Goal: Information Seeking & Learning: Compare options

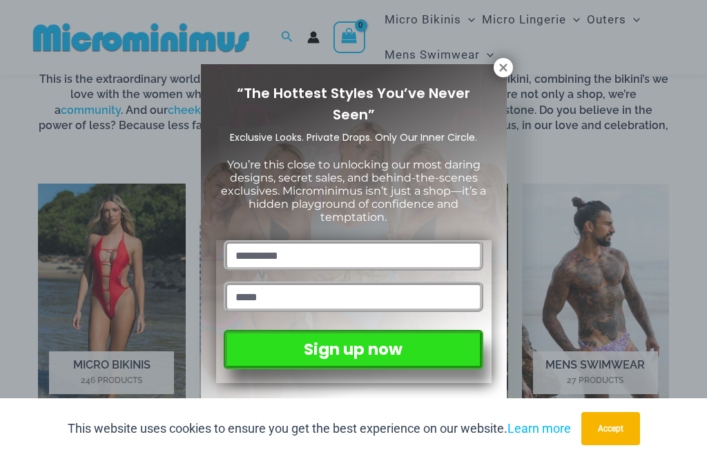
scroll to position [730, 0]
click at [498, 74] on button at bounding box center [502, 67] width 19 height 19
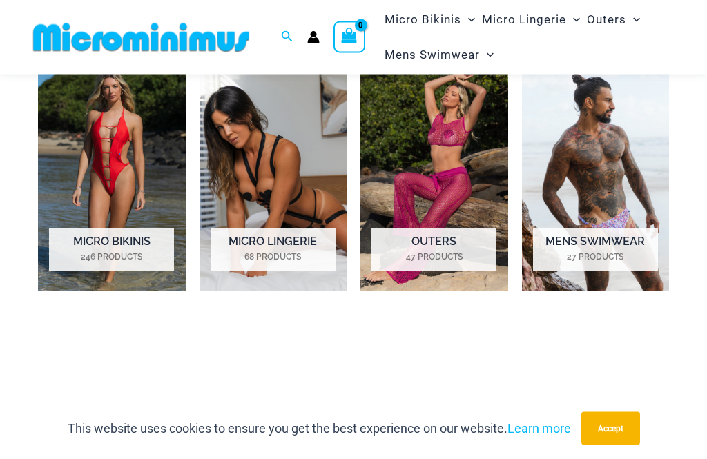
scroll to position [860, 0]
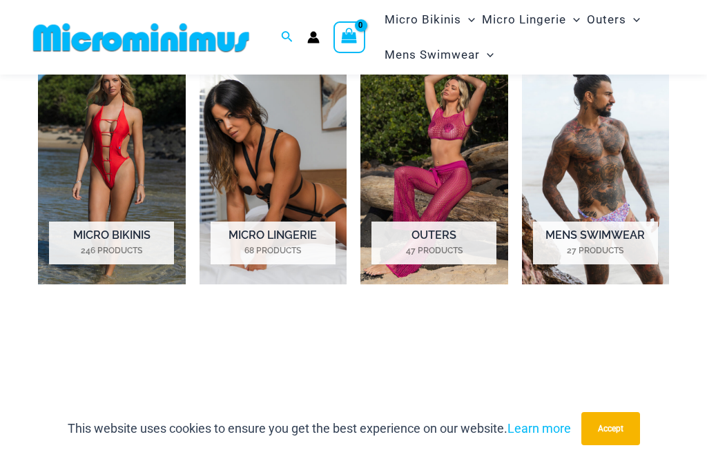
click at [107, 170] on img "Visit product category Micro Bikinis" at bounding box center [112, 169] width 148 height 231
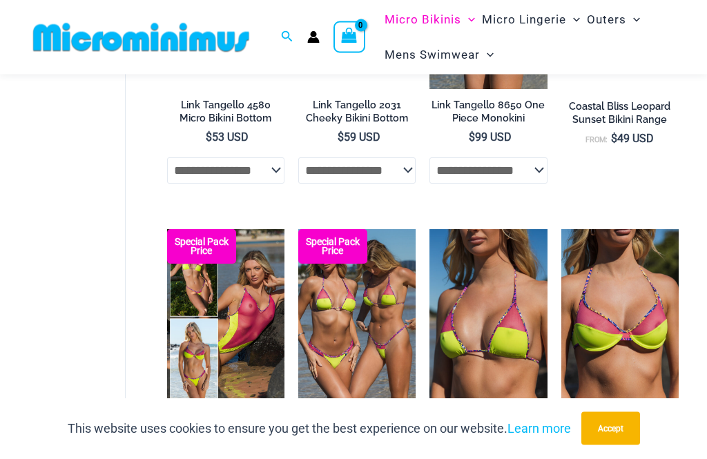
scroll to position [1627, 0]
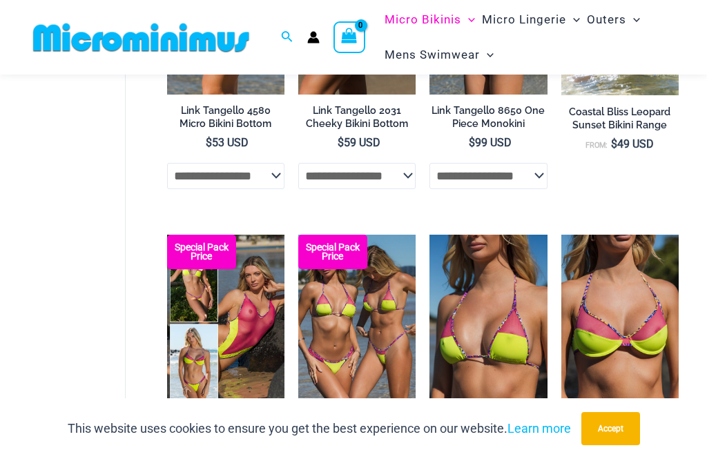
click at [298, 235] on img at bounding box center [298, 235] width 0 height 0
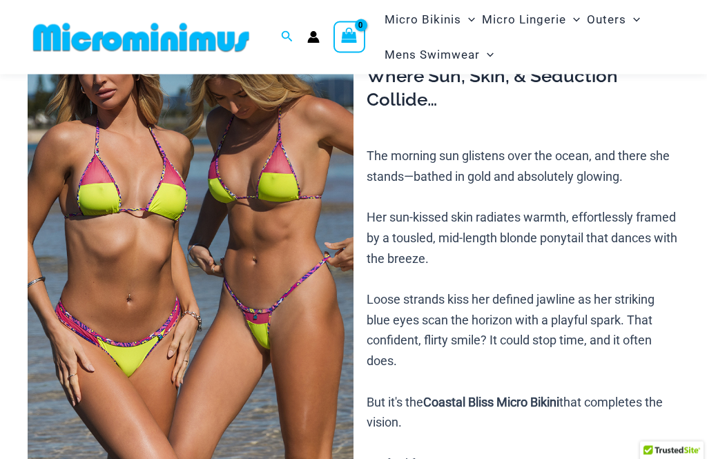
scroll to position [149, 0]
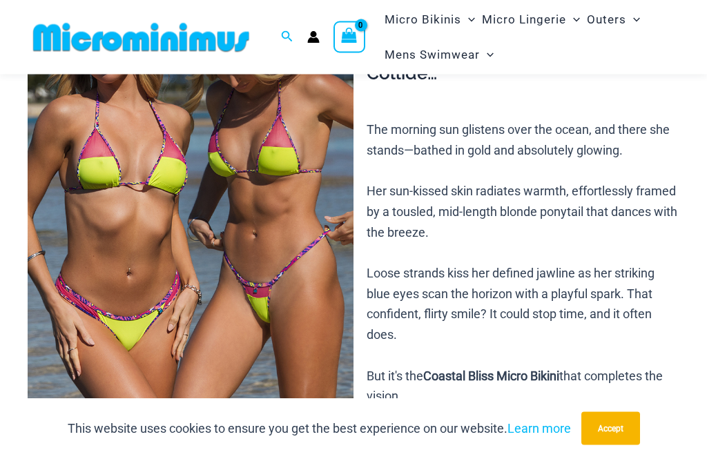
click at [337, 426] on img at bounding box center [191, 210] width 326 height 489
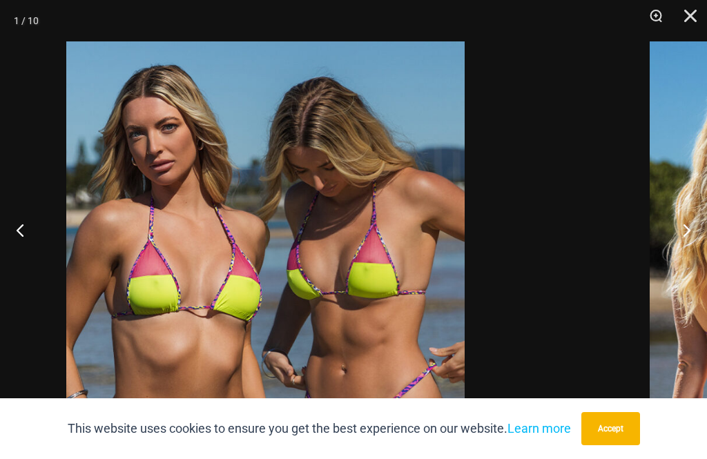
scroll to position [0, 0]
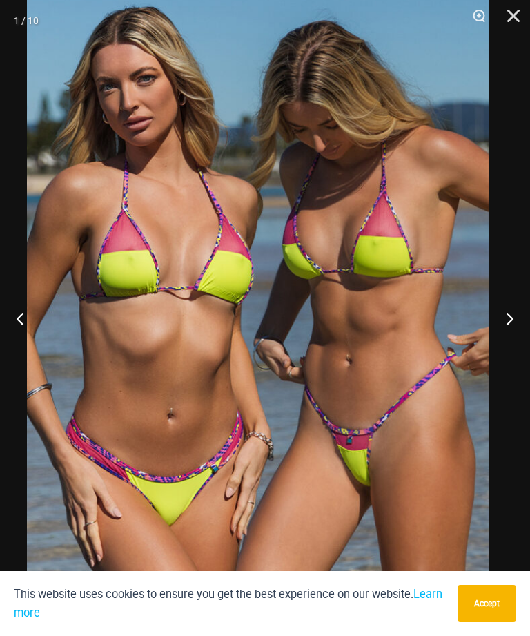
click at [515, 351] on button "Next" at bounding box center [504, 318] width 52 height 69
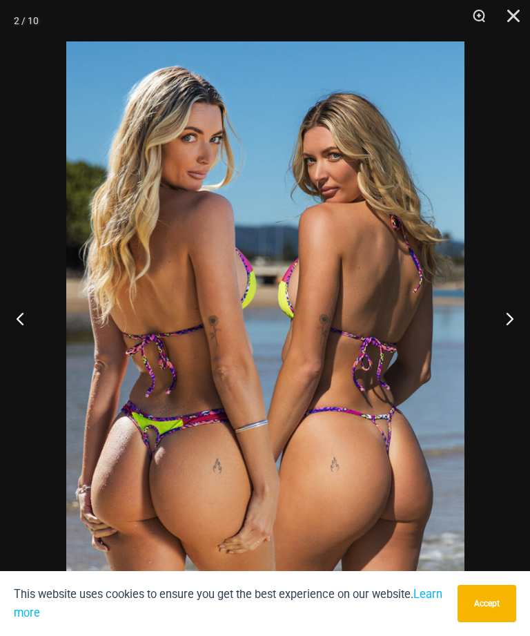
click at [522, 346] on button "Next" at bounding box center [504, 318] width 52 height 69
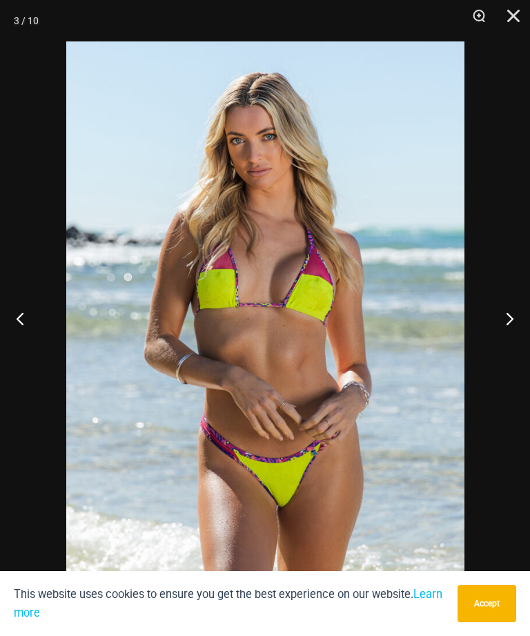
click at [524, 347] on button "Next" at bounding box center [504, 318] width 52 height 69
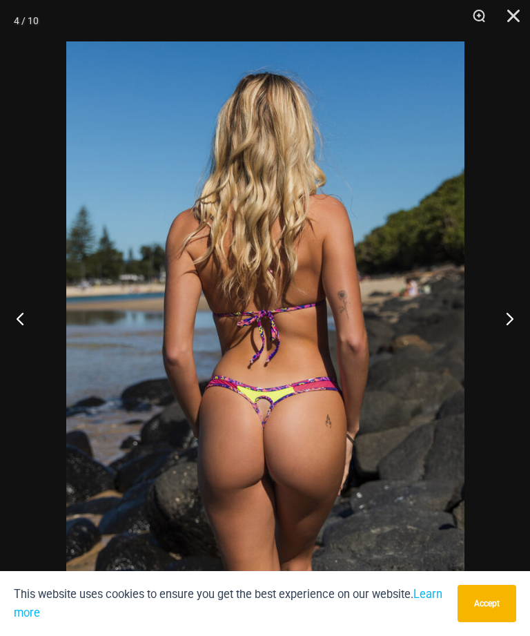
click at [525, 346] on button "Next" at bounding box center [504, 318] width 52 height 69
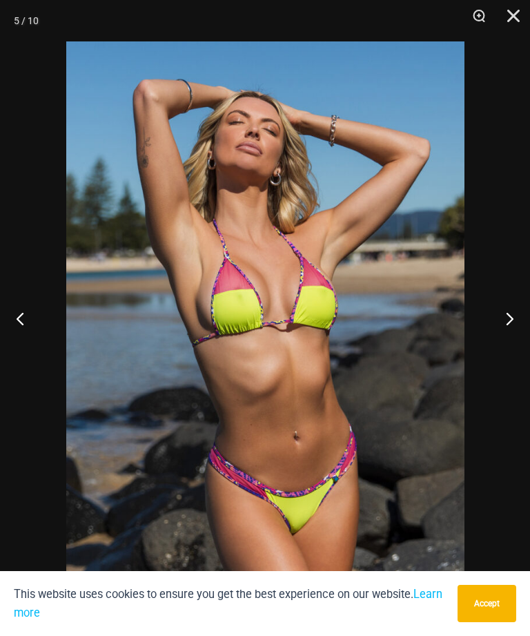
click at [524, 347] on button "Next" at bounding box center [504, 318] width 52 height 69
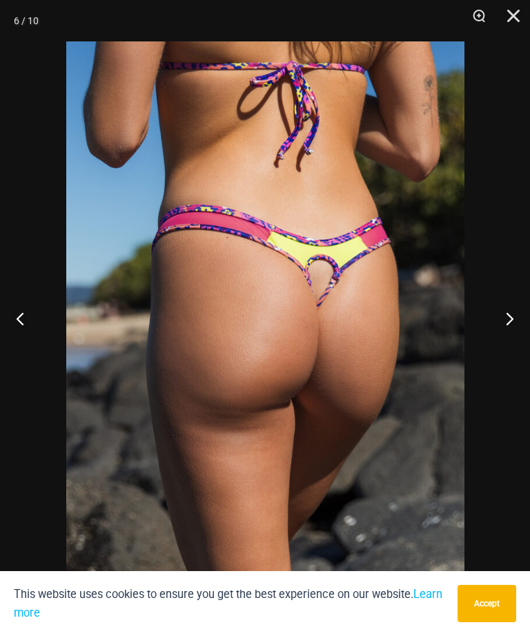
click at [524, 348] on button "Next" at bounding box center [504, 318] width 52 height 69
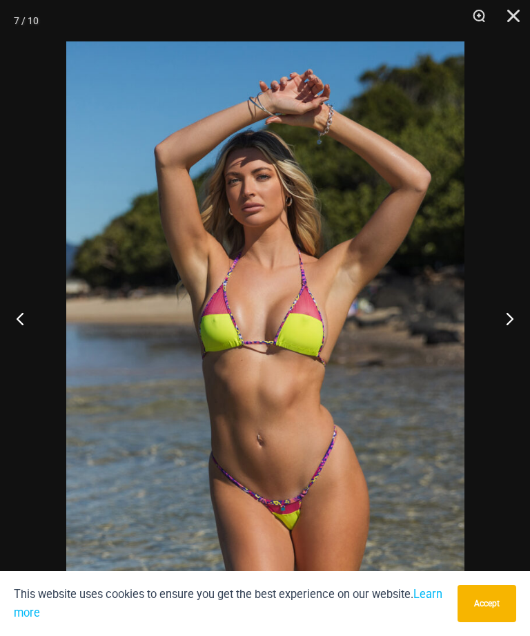
click at [524, 346] on button "Next" at bounding box center [504, 318] width 52 height 69
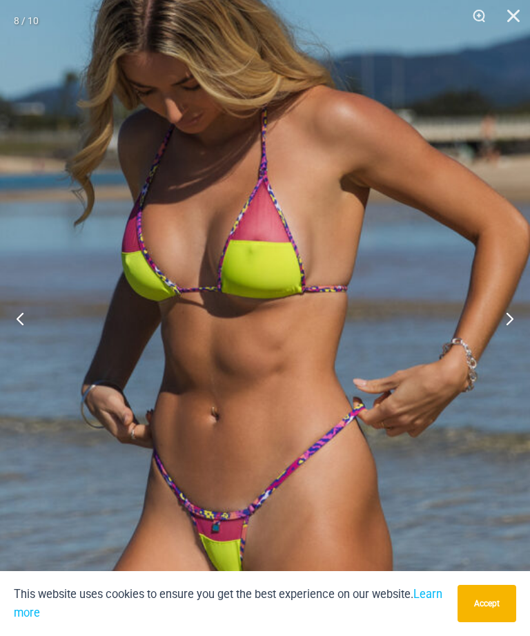
click at [506, 335] on button "Next" at bounding box center [504, 318] width 52 height 69
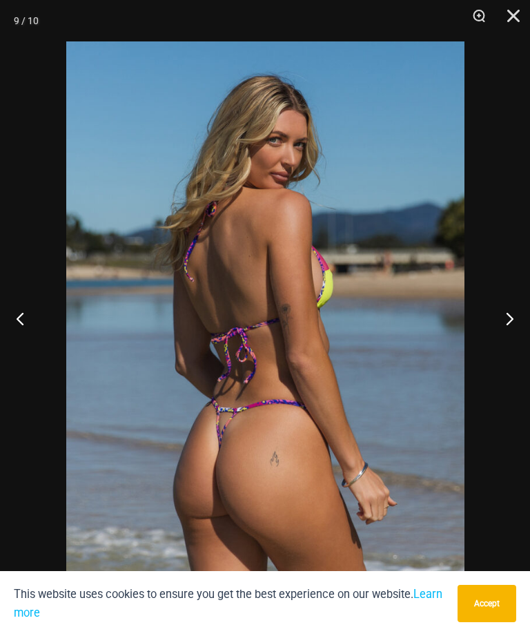
click at [504, 344] on button "Next" at bounding box center [504, 318] width 52 height 69
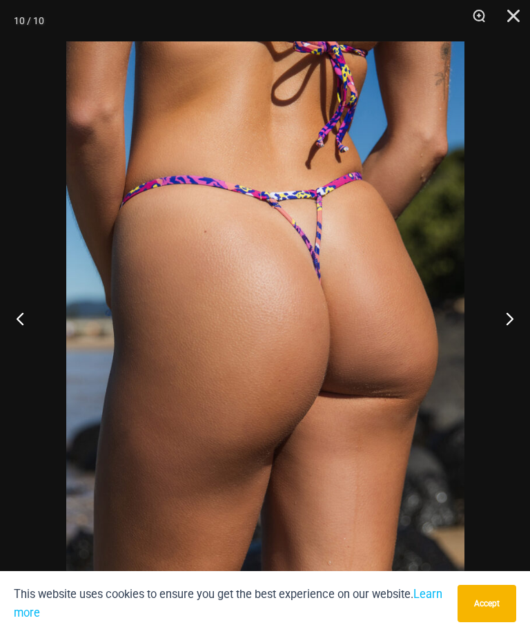
click at [513, 342] on button "Next" at bounding box center [504, 318] width 52 height 69
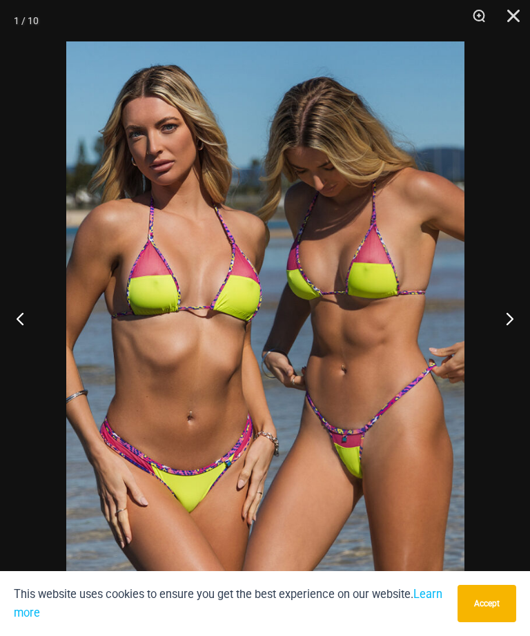
click at [504, 346] on button "Next" at bounding box center [504, 318] width 52 height 69
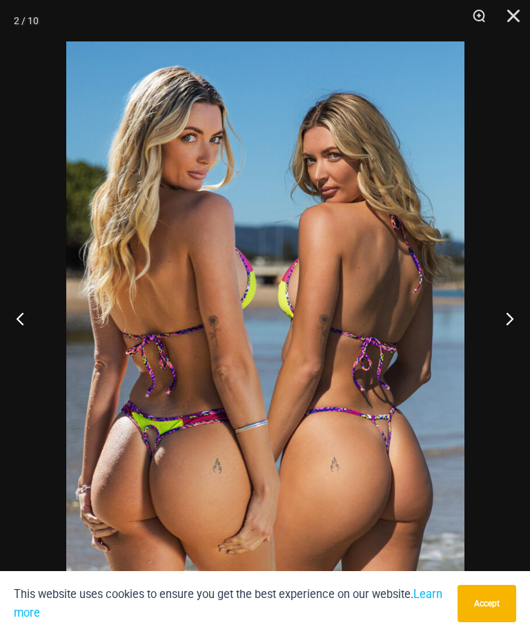
click at [505, 350] on button "Next" at bounding box center [504, 318] width 52 height 69
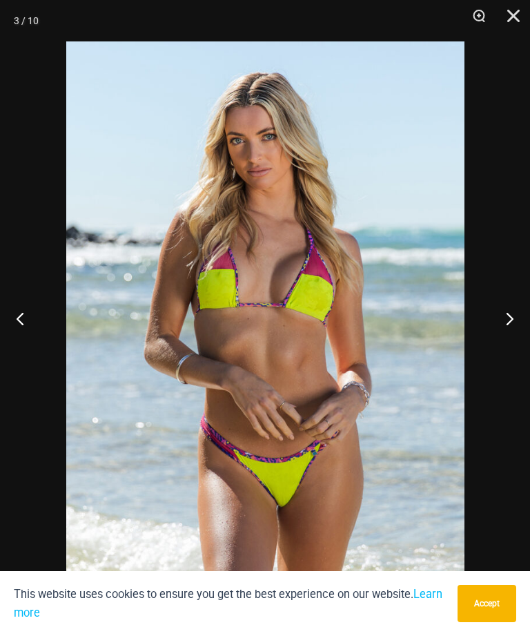
click at [503, 351] on button "Next" at bounding box center [504, 318] width 52 height 69
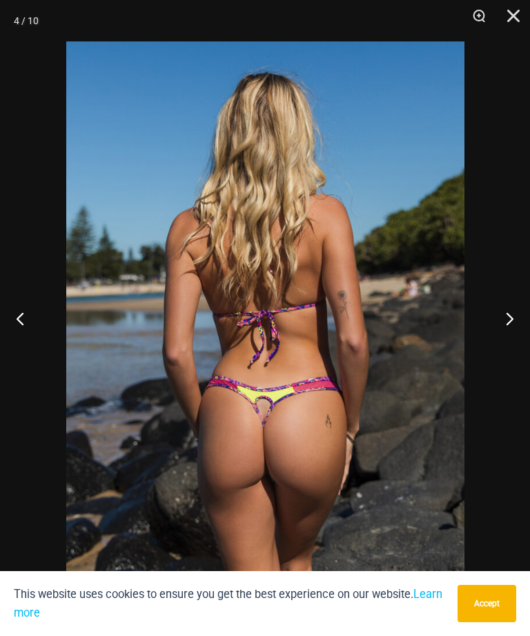
click at [498, 353] on button "Next" at bounding box center [504, 318] width 52 height 69
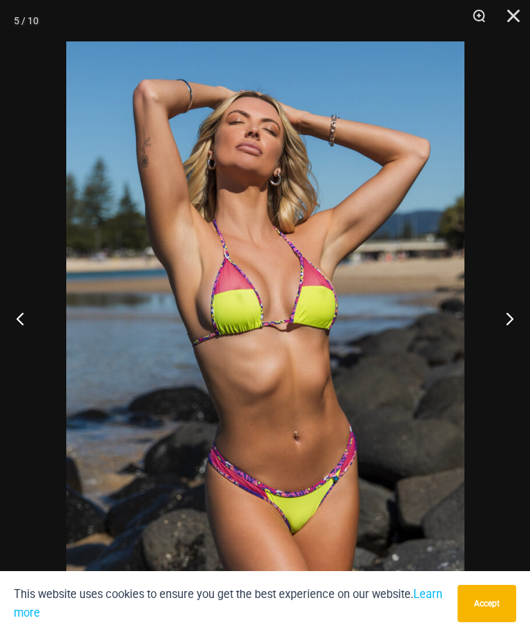
click at [499, 353] on button "Next" at bounding box center [504, 318] width 52 height 69
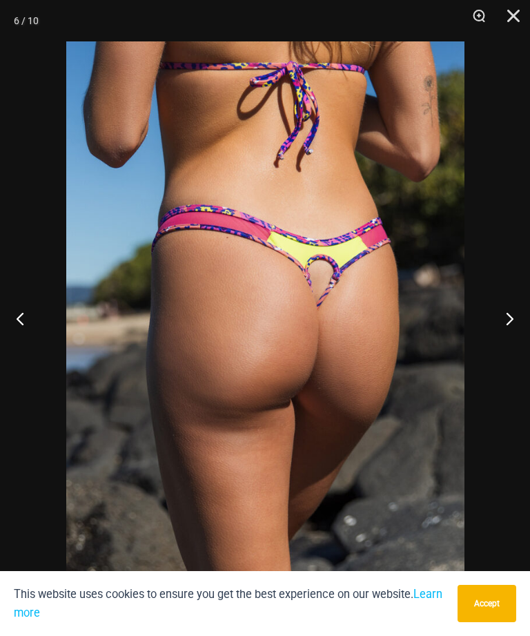
click at [503, 353] on button "Next" at bounding box center [504, 318] width 52 height 69
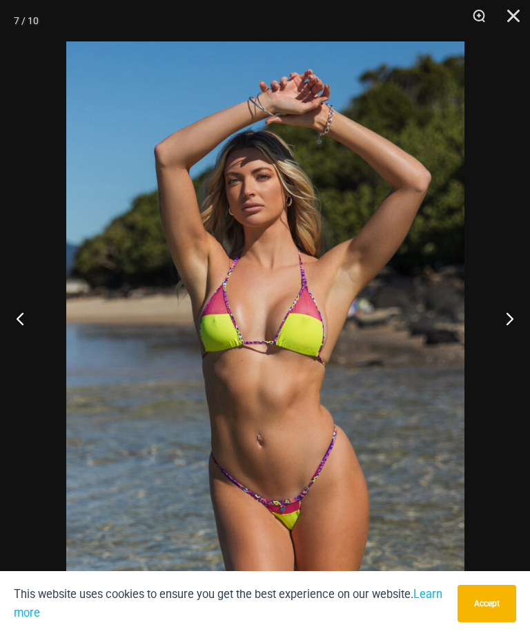
click at [502, 353] on button "Next" at bounding box center [504, 318] width 52 height 69
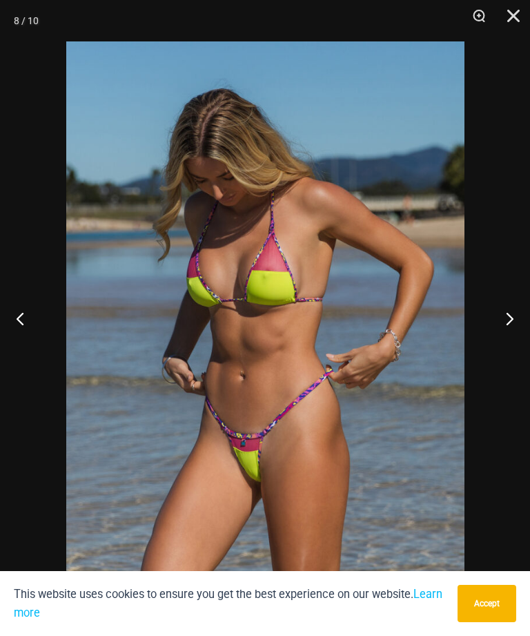
click at [514, 335] on button "Next" at bounding box center [504, 318] width 52 height 69
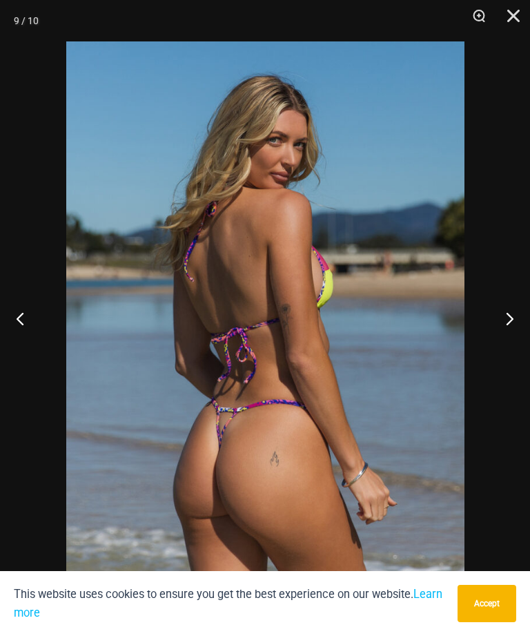
click at [513, 336] on button "Next" at bounding box center [504, 318] width 52 height 69
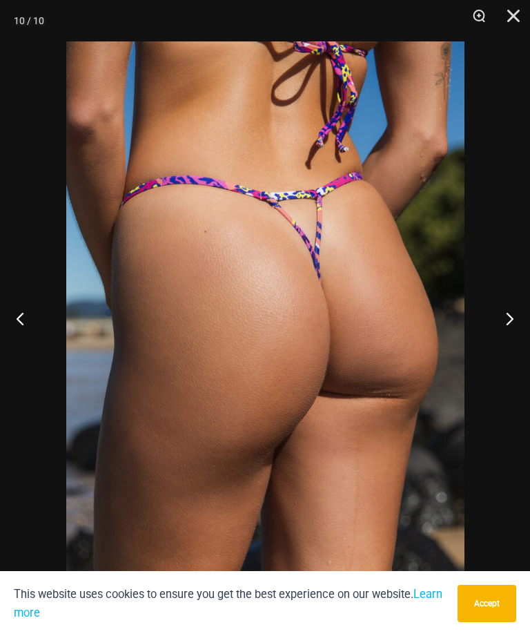
click at [509, 341] on button "Next" at bounding box center [504, 318] width 52 height 69
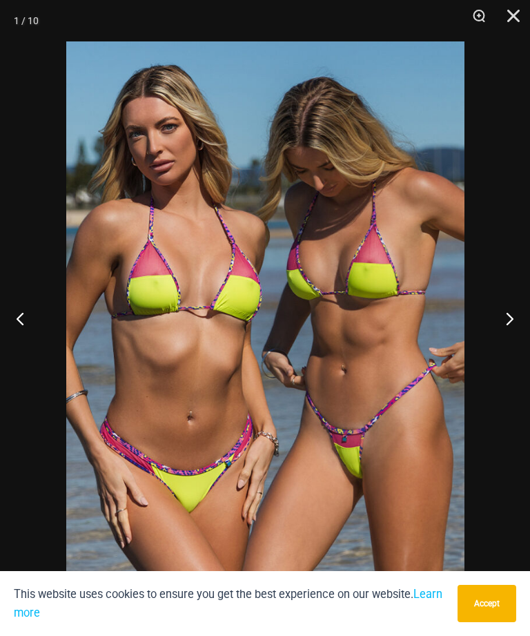
click at [519, 22] on button "Close" at bounding box center [508, 20] width 35 height 41
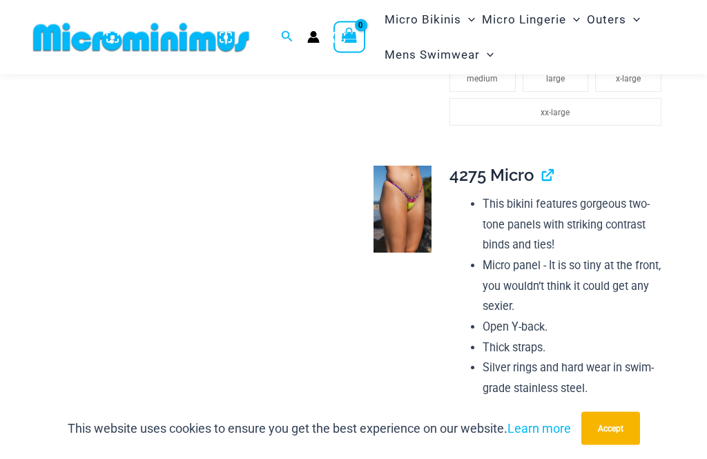
click at [400, 167] on img at bounding box center [402, 209] width 58 height 87
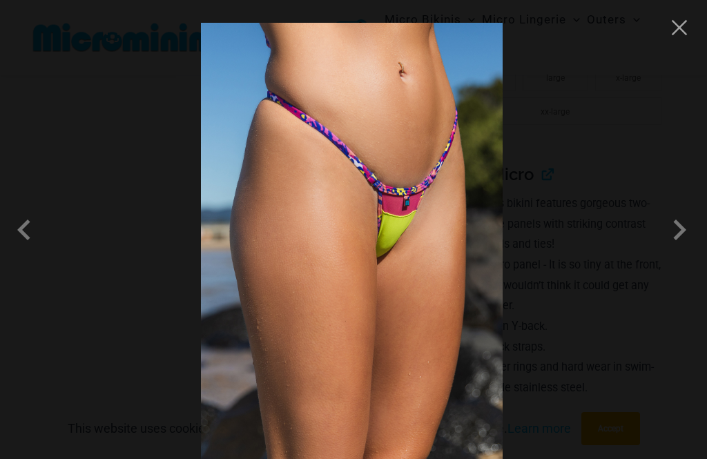
click at [678, 250] on span at bounding box center [678, 229] width 41 height 41
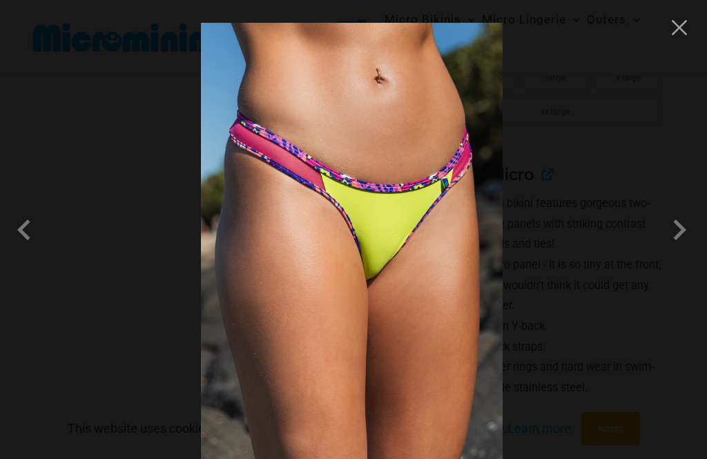
click at [690, 250] on span at bounding box center [678, 229] width 41 height 41
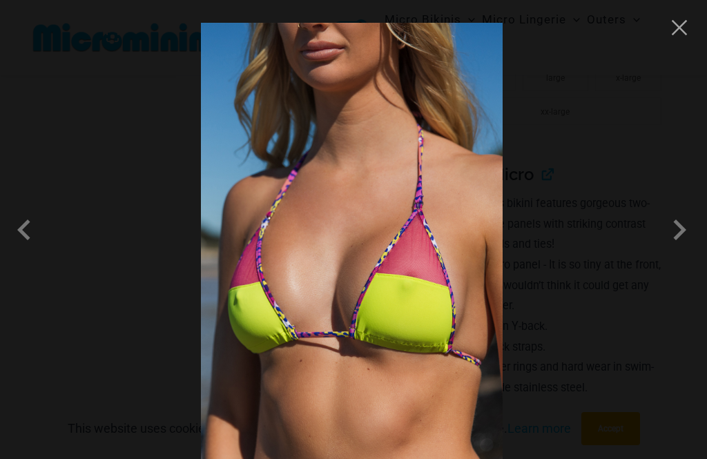
click at [686, 250] on span at bounding box center [678, 229] width 41 height 41
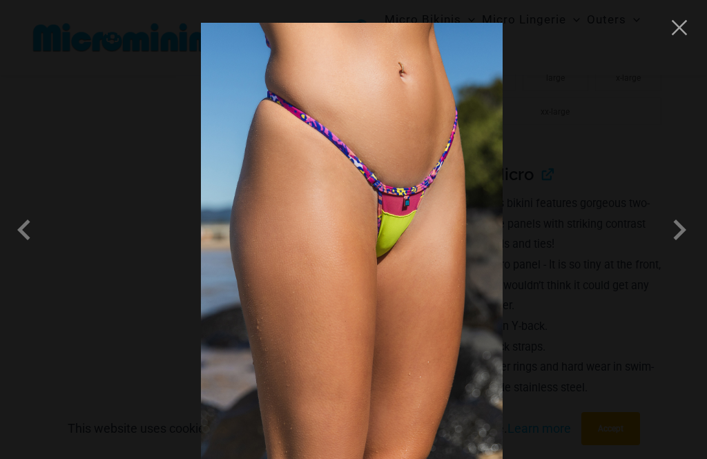
click at [673, 32] on button "Close" at bounding box center [679, 27] width 21 height 21
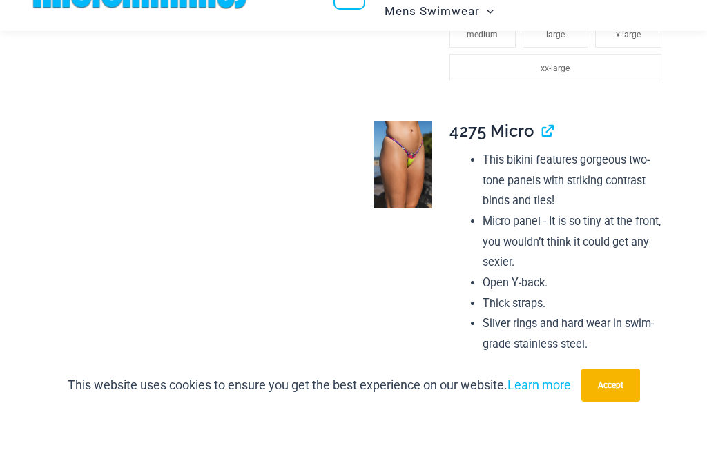
scroll to position [1085, 0]
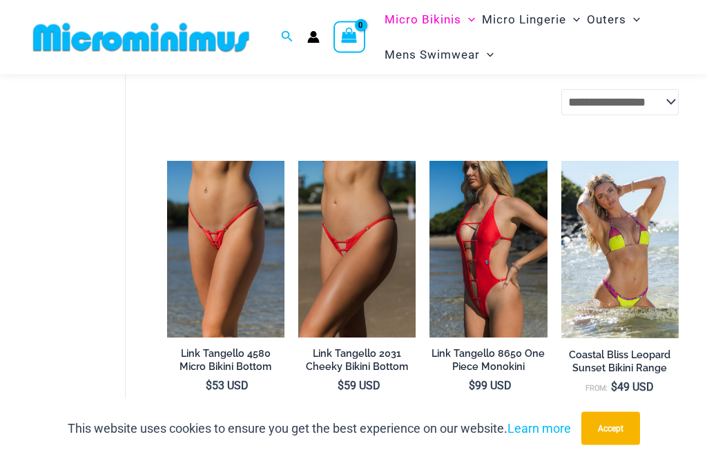
scroll to position [1384, 0]
click at [167, 161] on img at bounding box center [167, 161] width 0 height 0
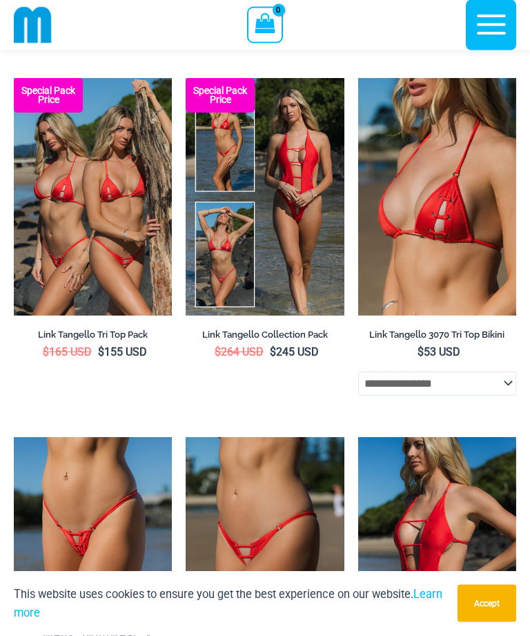
scroll to position [1545, 0]
click at [14, 78] on img at bounding box center [14, 78] width 0 height 0
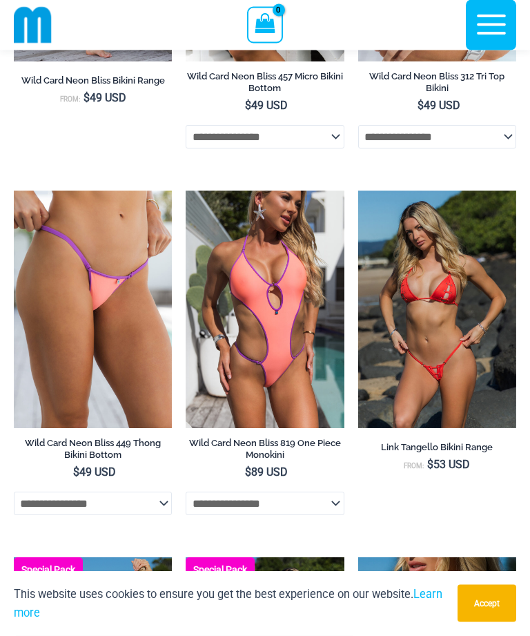
scroll to position [1066, 0]
click at [358, 190] on img at bounding box center [358, 190] width 0 height 0
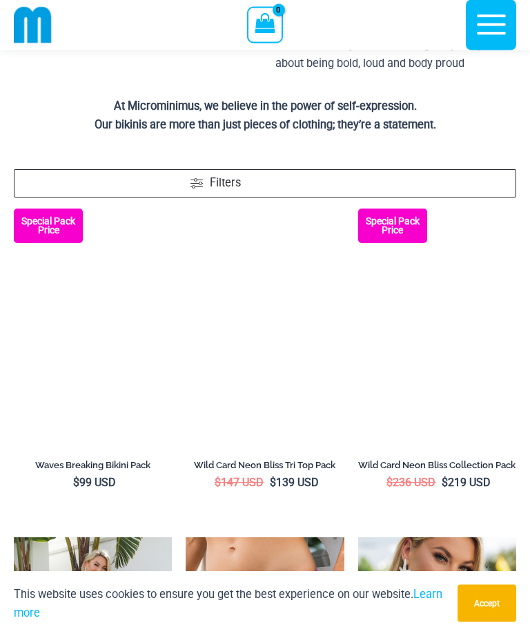
scroll to position [353, 0]
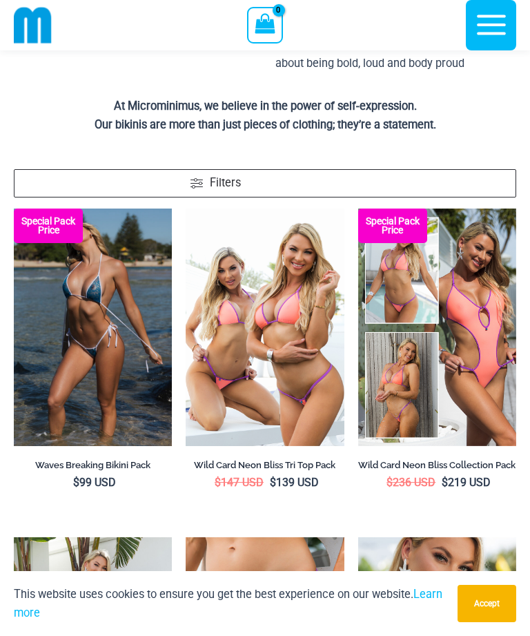
click at [14, 208] on img at bounding box center [14, 208] width 0 height 0
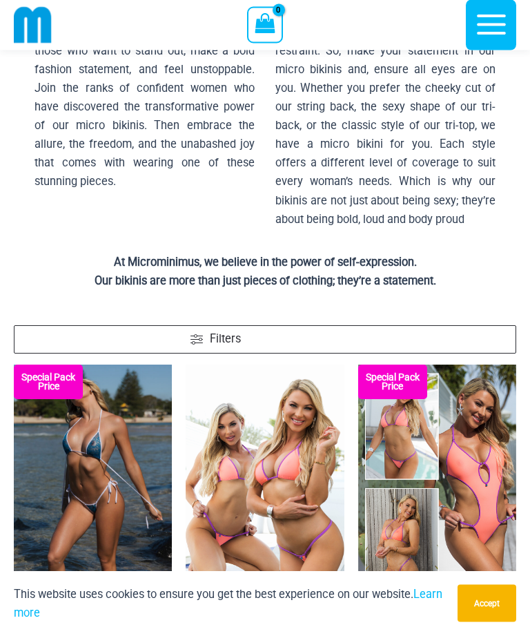
scroll to position [0, 0]
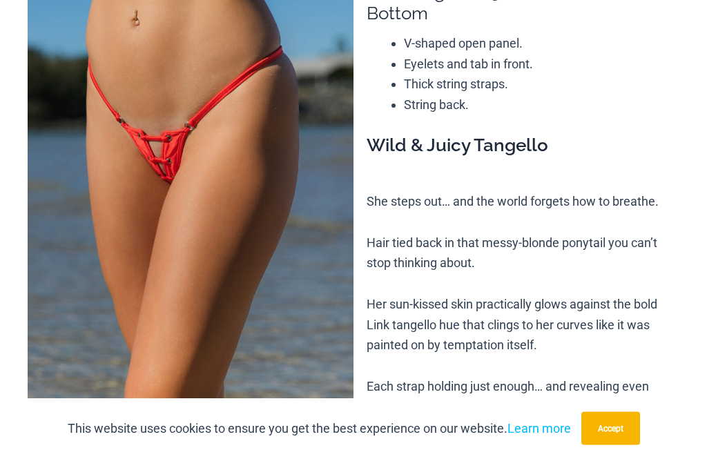
scroll to position [190, 0]
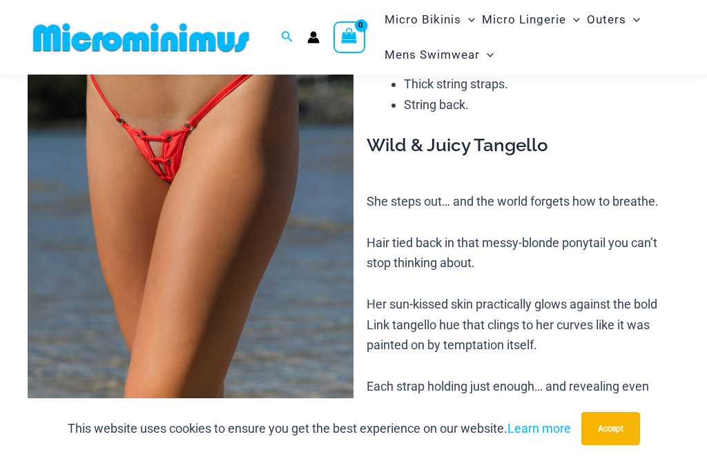
click at [344, 410] on icon at bounding box center [343, 409] width 3 height 3
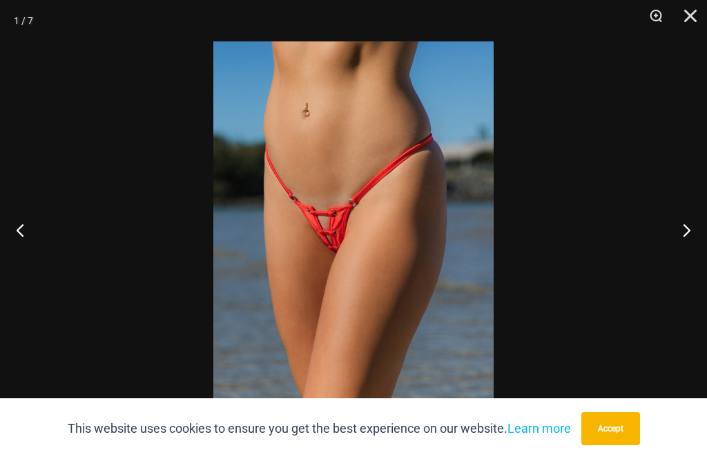
click at [687, 260] on button "Next" at bounding box center [681, 229] width 52 height 69
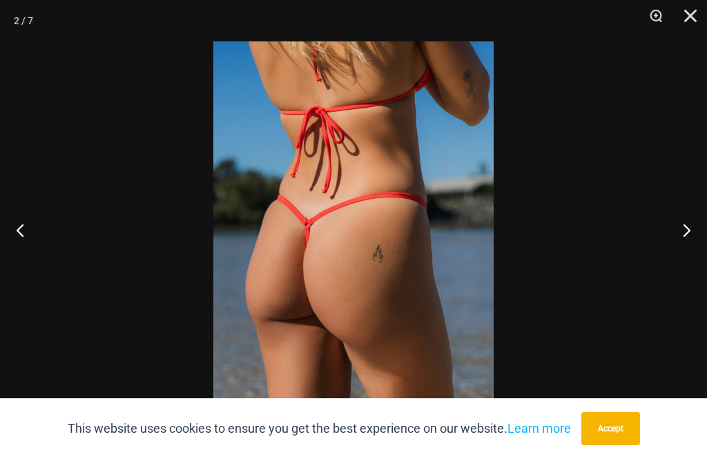
click at [695, 255] on button "Next" at bounding box center [681, 229] width 52 height 69
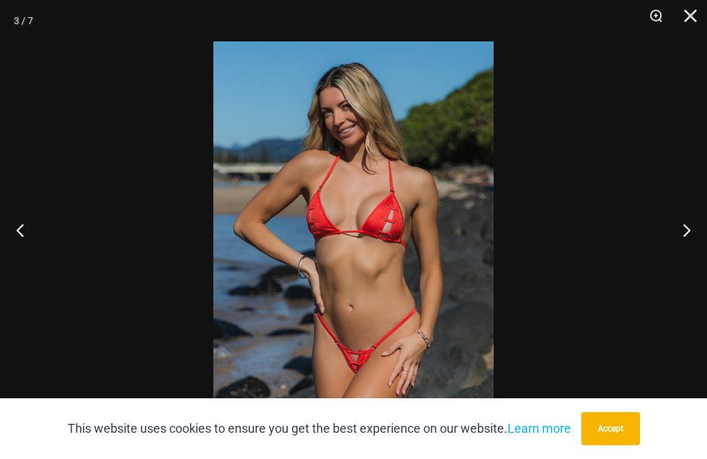
click at [692, 249] on button "Next" at bounding box center [681, 229] width 52 height 69
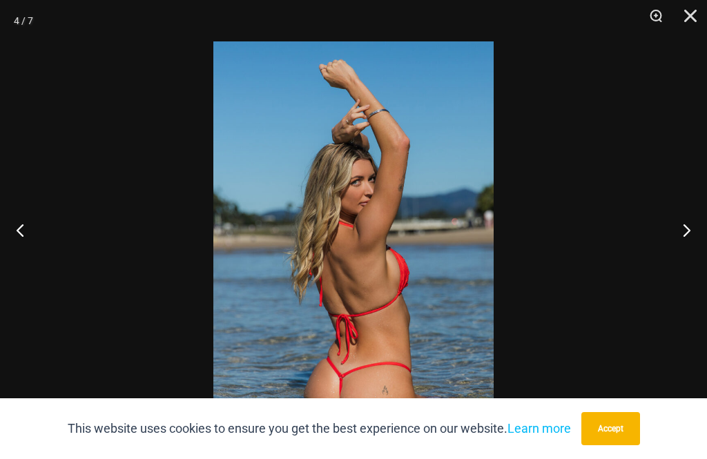
click at [692, 247] on button "Next" at bounding box center [681, 229] width 52 height 69
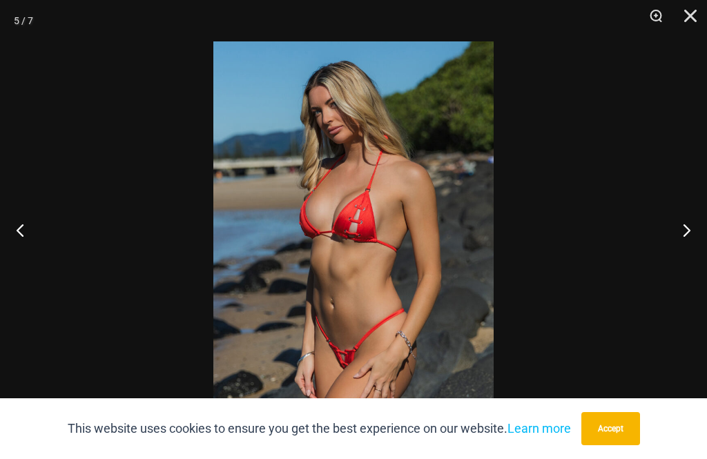
click at [693, 247] on button "Next" at bounding box center [681, 229] width 52 height 69
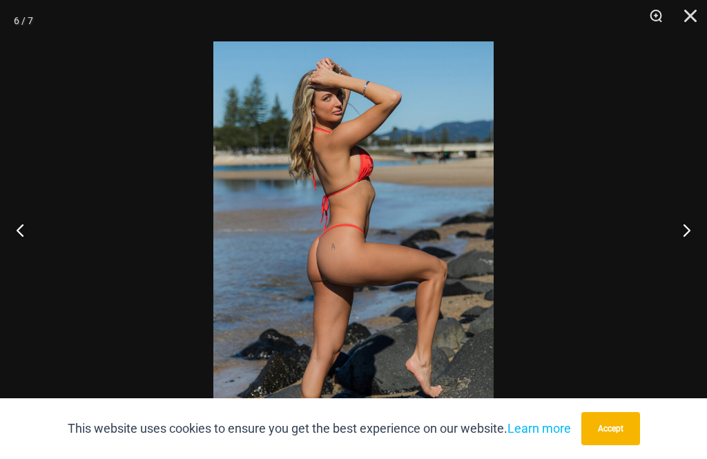
click at [693, 247] on button "Next" at bounding box center [681, 229] width 52 height 69
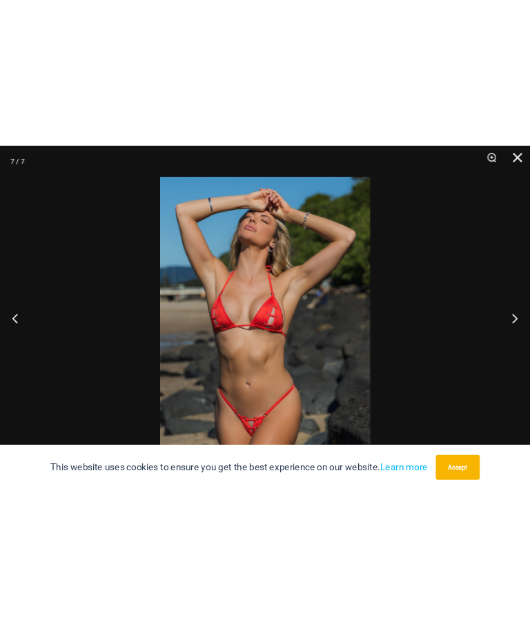
scroll to position [0, 0]
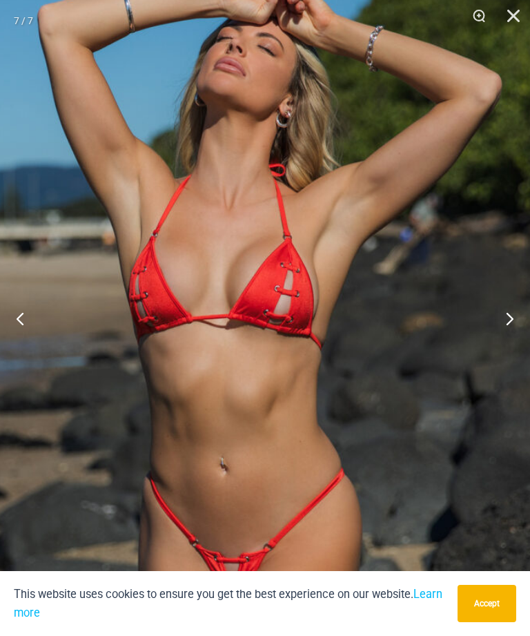
click at [508, 339] on button "Next" at bounding box center [504, 318] width 52 height 69
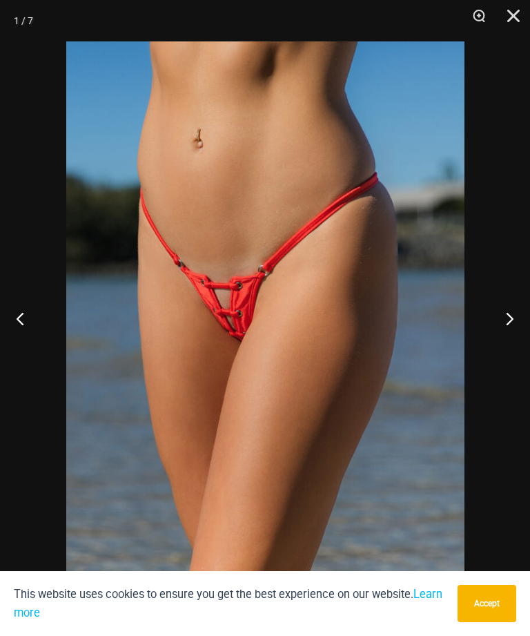
click at [510, 341] on button "Next" at bounding box center [504, 318] width 52 height 69
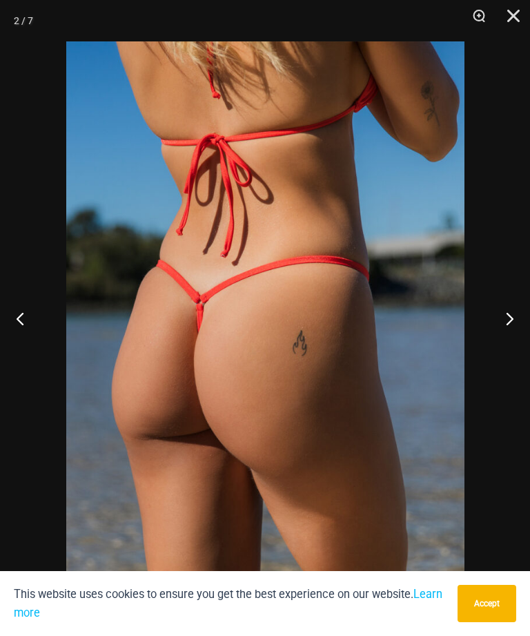
click at [509, 336] on button "Next" at bounding box center [504, 318] width 52 height 69
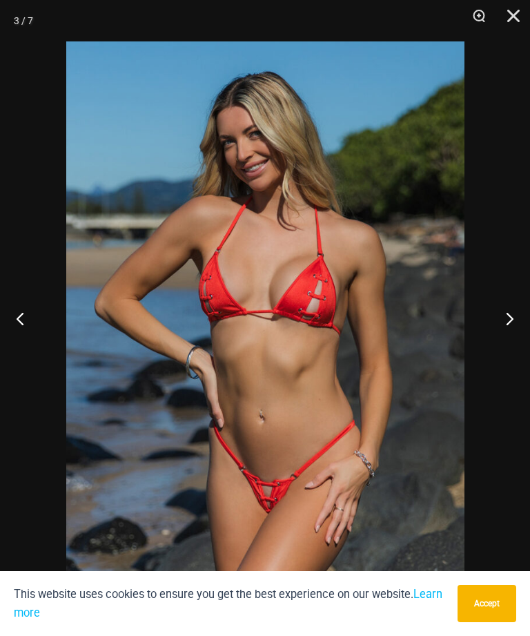
click at [508, 337] on button "Next" at bounding box center [504, 318] width 52 height 69
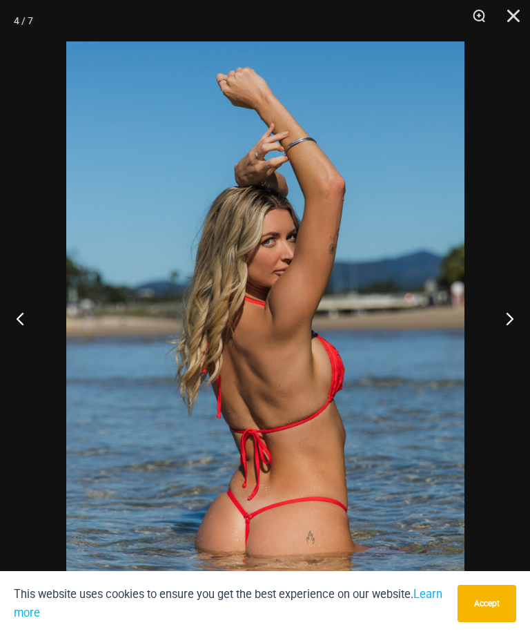
click at [505, 339] on button "Next" at bounding box center [504, 318] width 52 height 69
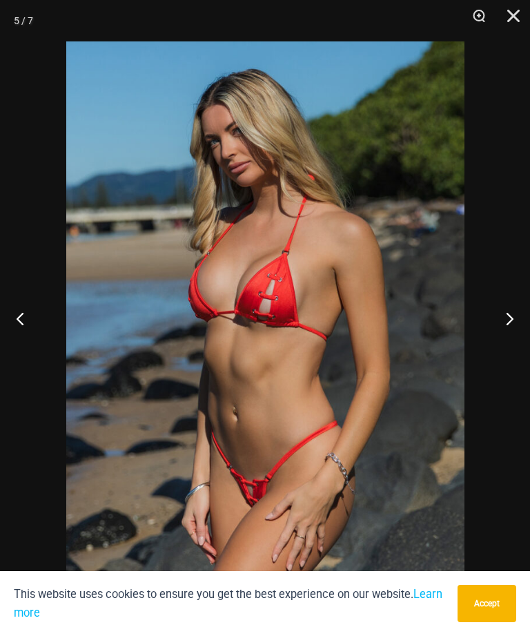
click at [505, 338] on button "Next" at bounding box center [504, 318] width 52 height 69
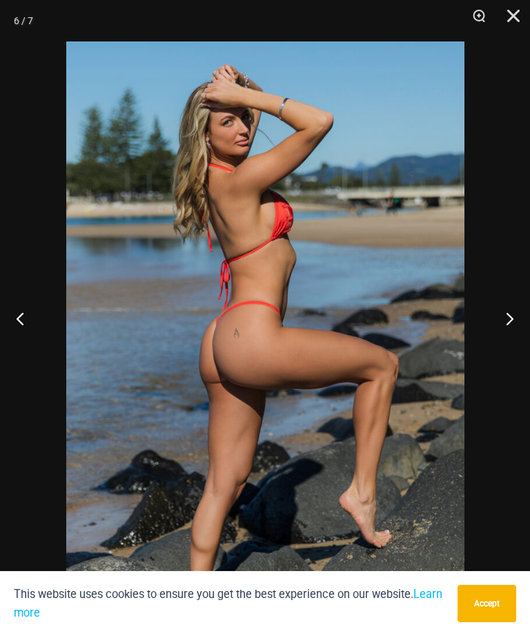
click at [504, 337] on button "Next" at bounding box center [504, 318] width 52 height 69
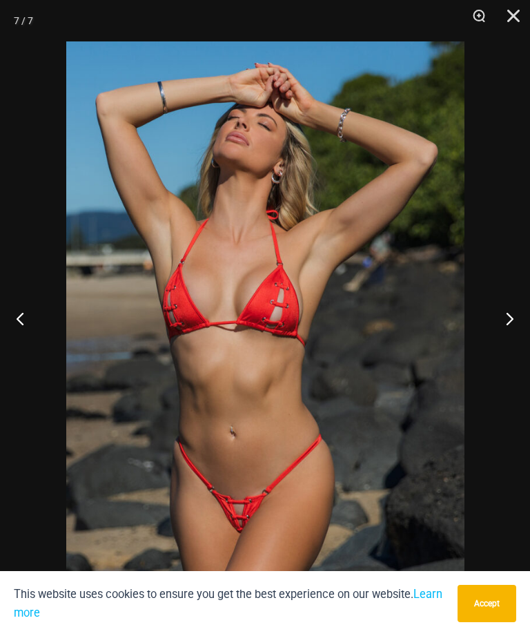
click at [506, 18] on button "Close" at bounding box center [508, 20] width 35 height 41
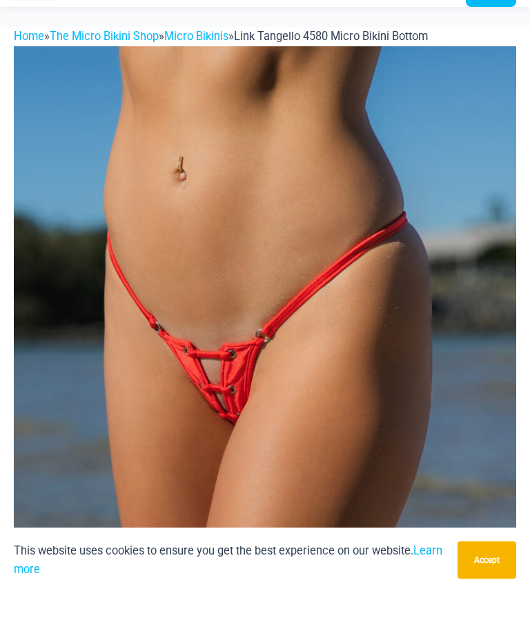
scroll to position [44, 0]
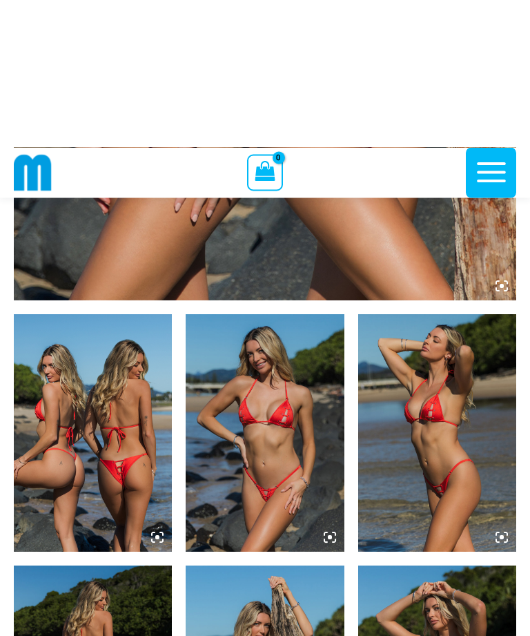
scroll to position [466, 0]
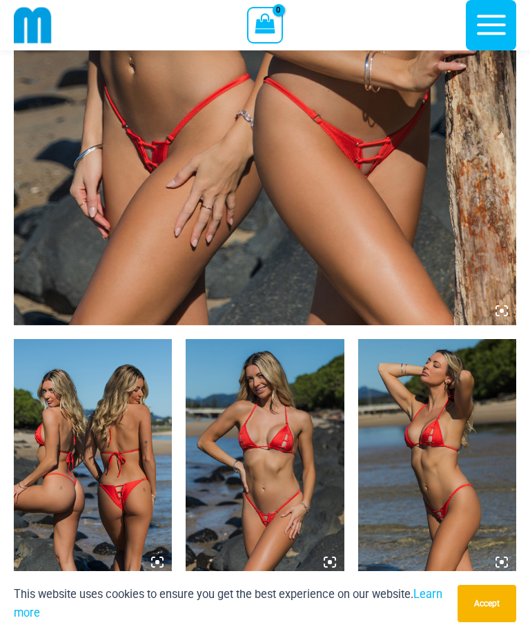
click at [496, 315] on icon at bounding box center [497, 314] width 3 height 3
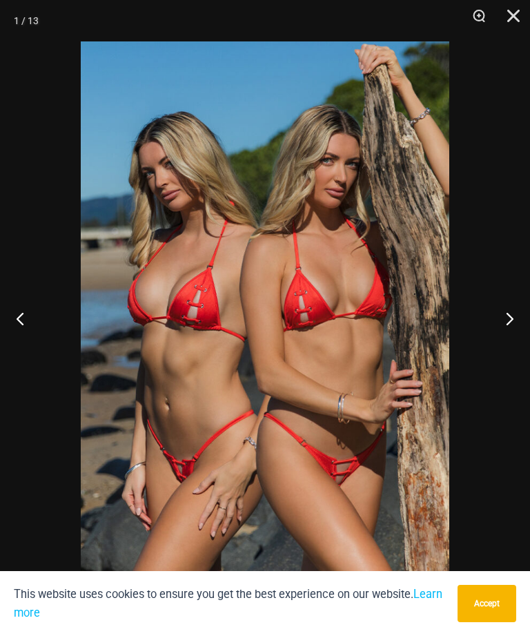
click at [511, 322] on button "Next" at bounding box center [504, 318] width 52 height 69
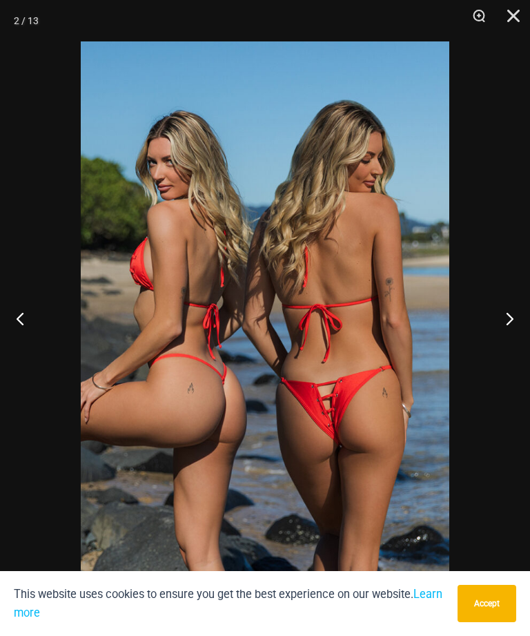
click at [517, 315] on button "Next" at bounding box center [504, 318] width 52 height 69
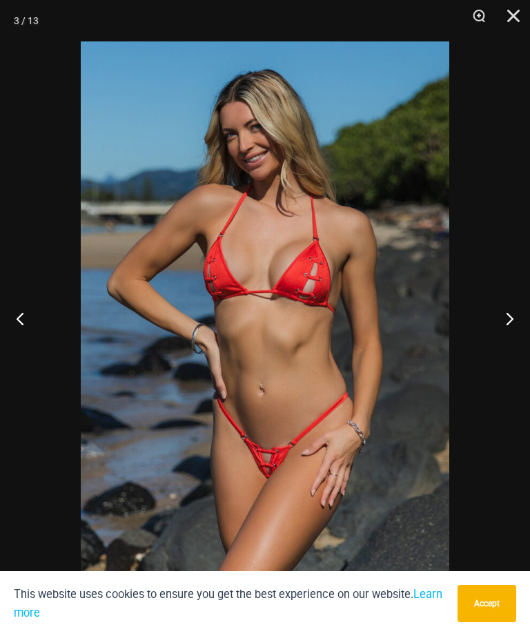
click at [515, 315] on button "Next" at bounding box center [504, 318] width 52 height 69
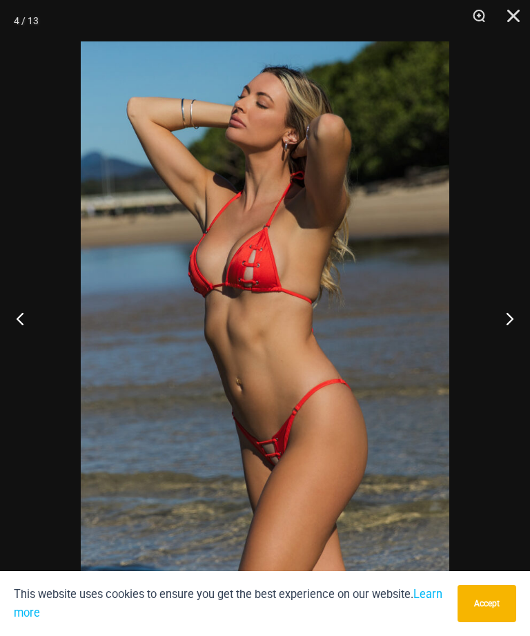
click at [513, 315] on button "Next" at bounding box center [504, 318] width 52 height 69
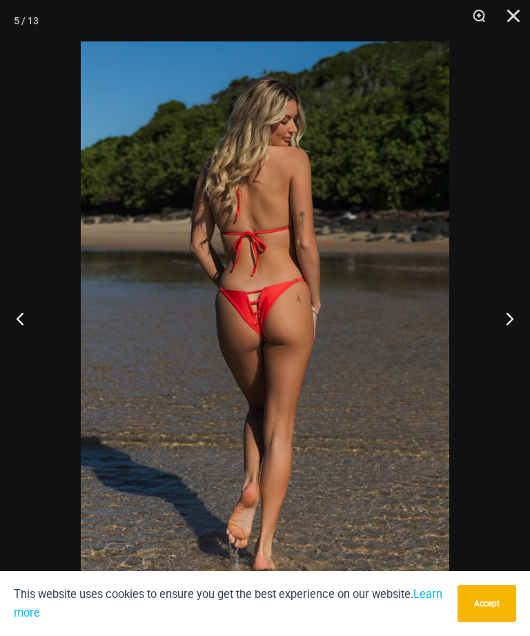
click at [512, 315] on button "Next" at bounding box center [504, 318] width 52 height 69
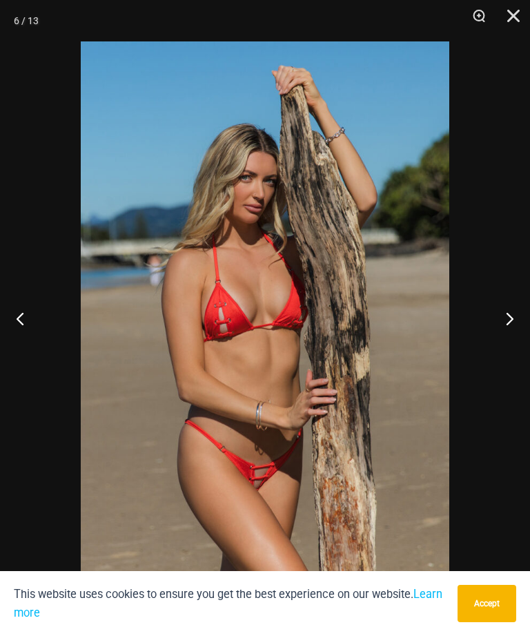
click at [512, 311] on button "Next" at bounding box center [504, 318] width 52 height 69
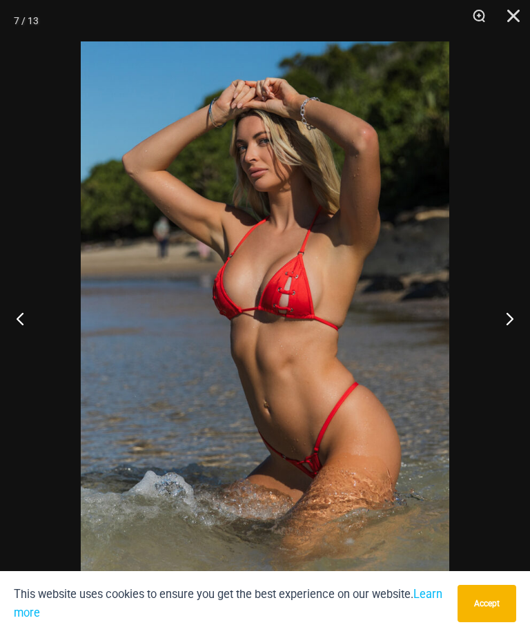
click at [515, 310] on button "Next" at bounding box center [504, 318] width 52 height 69
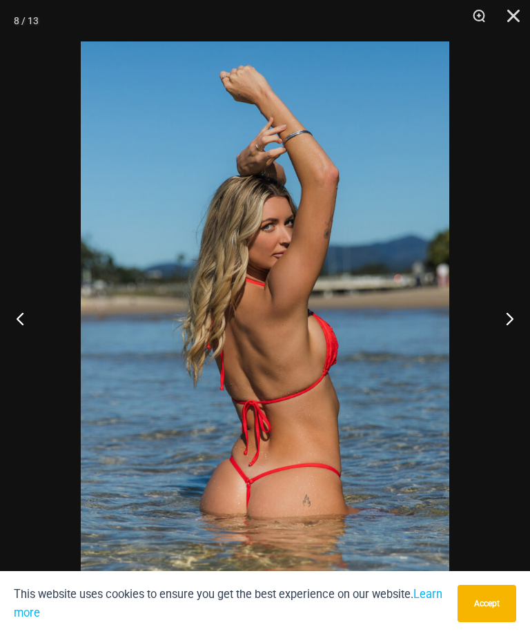
click at [513, 311] on button "Next" at bounding box center [504, 318] width 52 height 69
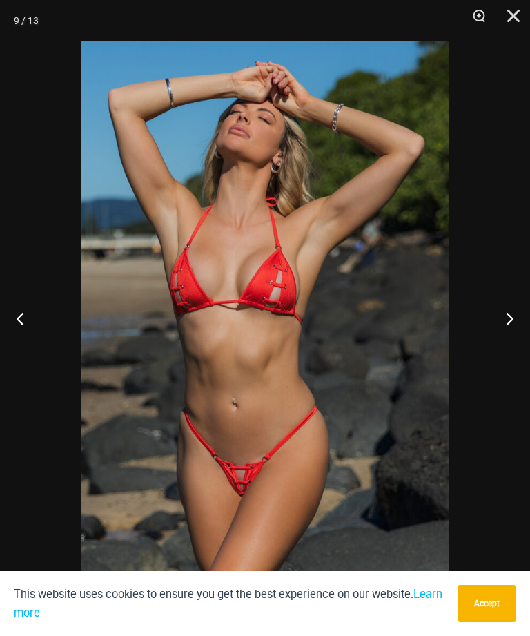
click at [515, 310] on button "Next" at bounding box center [504, 318] width 52 height 69
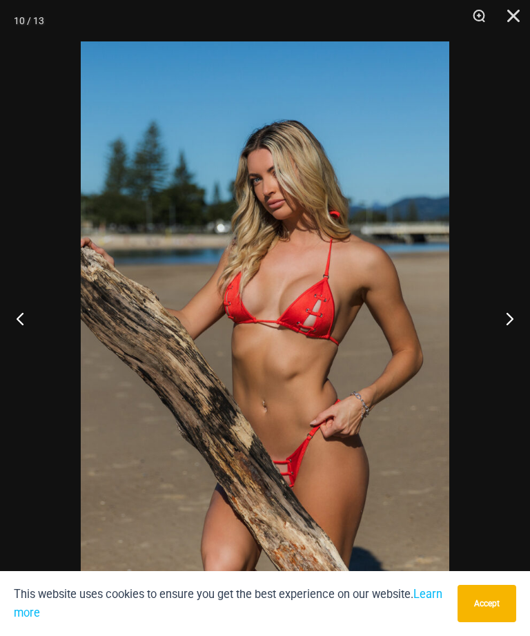
click at [513, 311] on button "Next" at bounding box center [504, 318] width 52 height 69
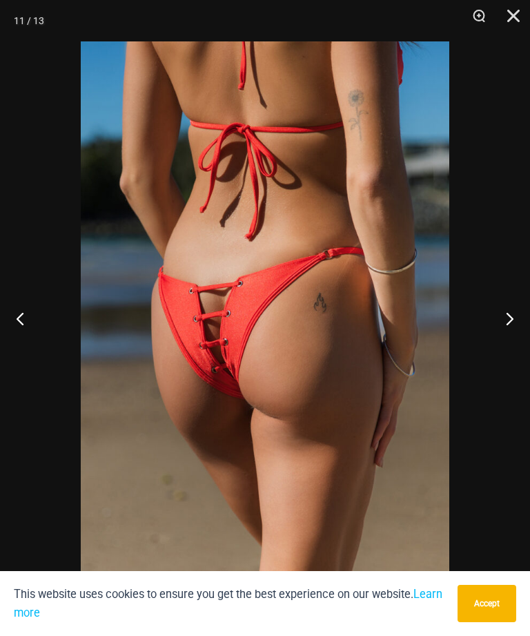
click at [516, 310] on button "Next" at bounding box center [504, 318] width 52 height 69
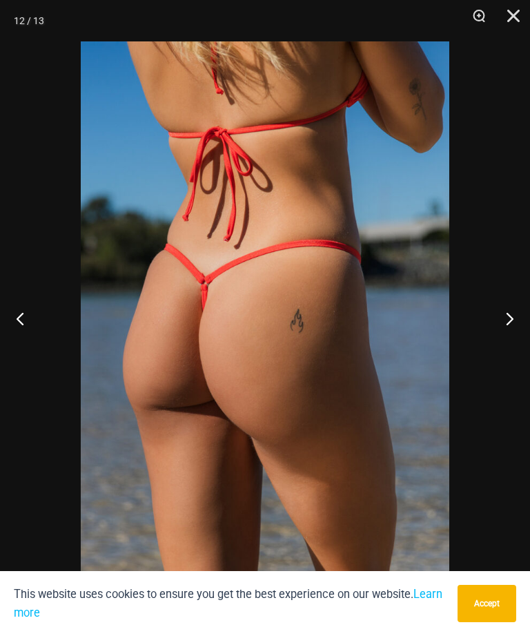
click at [518, 308] on button "Next" at bounding box center [504, 318] width 52 height 69
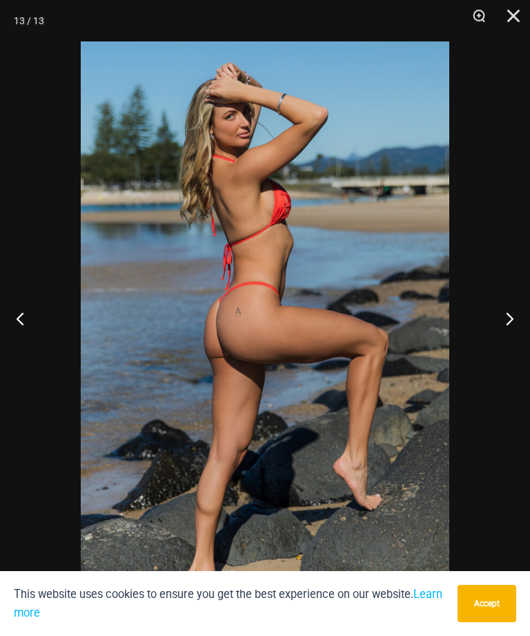
click at [518, 307] on button "Next" at bounding box center [504, 318] width 52 height 69
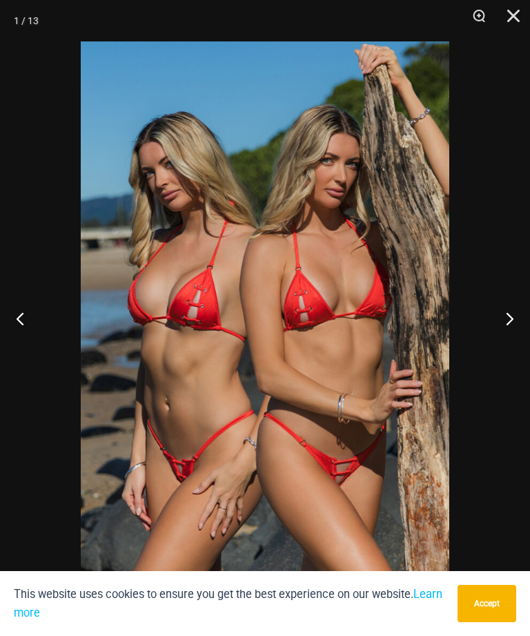
click at [517, 307] on button "Next" at bounding box center [504, 318] width 52 height 69
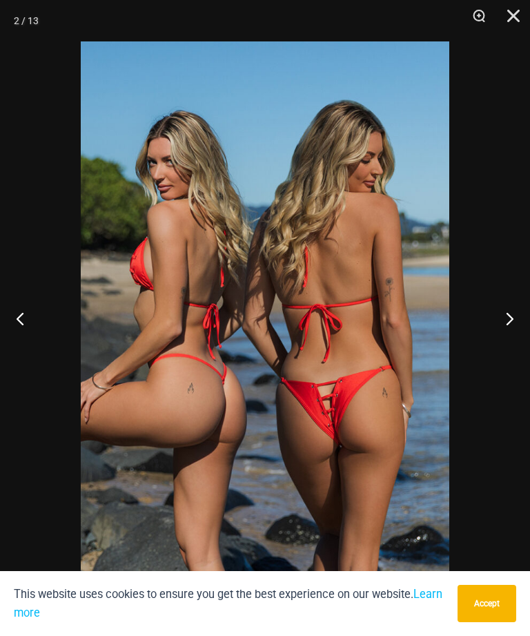
click at [517, 306] on button "Next" at bounding box center [504, 318] width 52 height 69
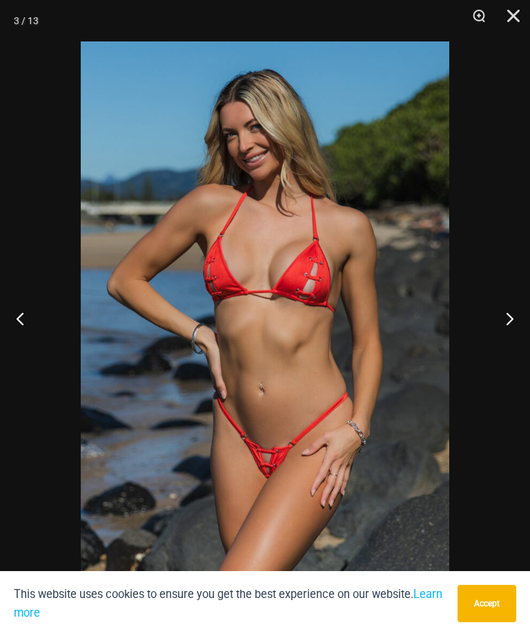
click at [517, 307] on button "Next" at bounding box center [504, 318] width 52 height 69
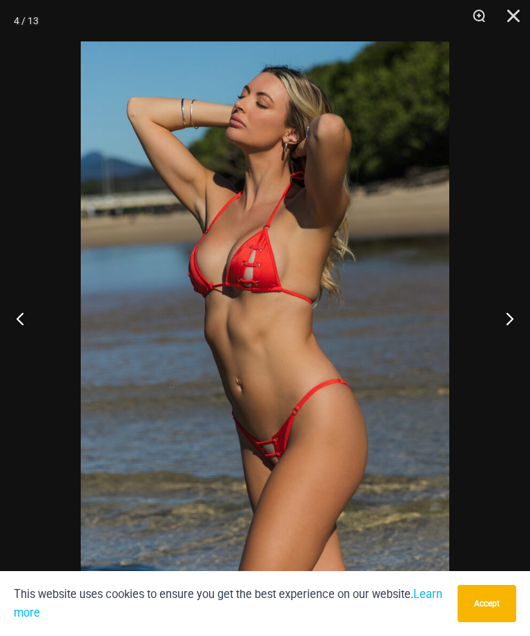
click at [515, 308] on button "Next" at bounding box center [504, 318] width 52 height 69
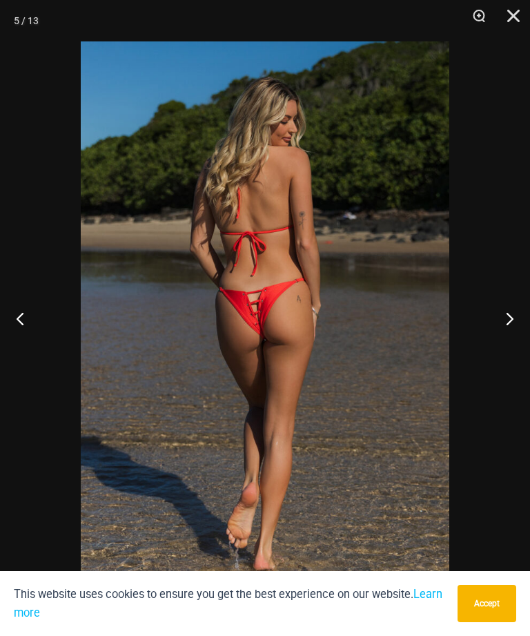
click at [515, 307] on button "Next" at bounding box center [504, 318] width 52 height 69
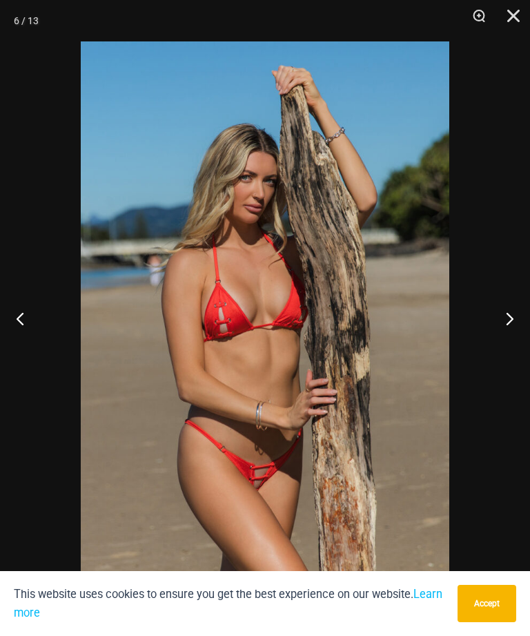
click at [515, 307] on button "Next" at bounding box center [504, 318] width 52 height 69
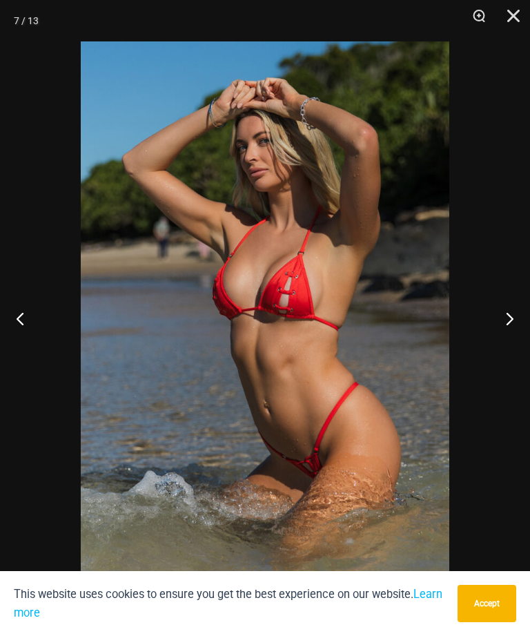
click at [511, 16] on button "Close" at bounding box center [508, 20] width 35 height 41
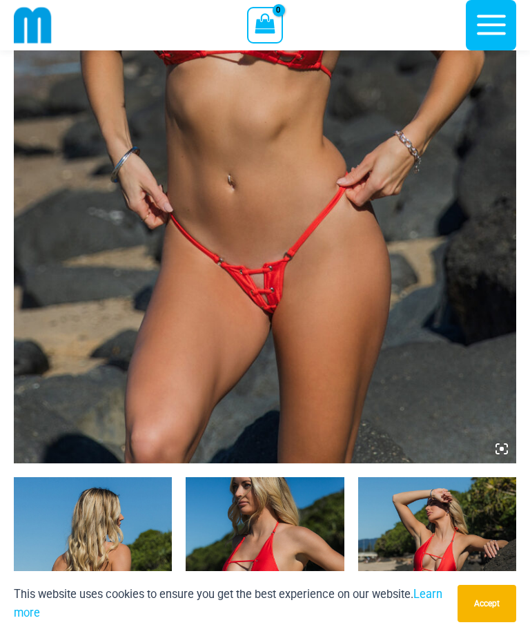
scroll to position [386, 0]
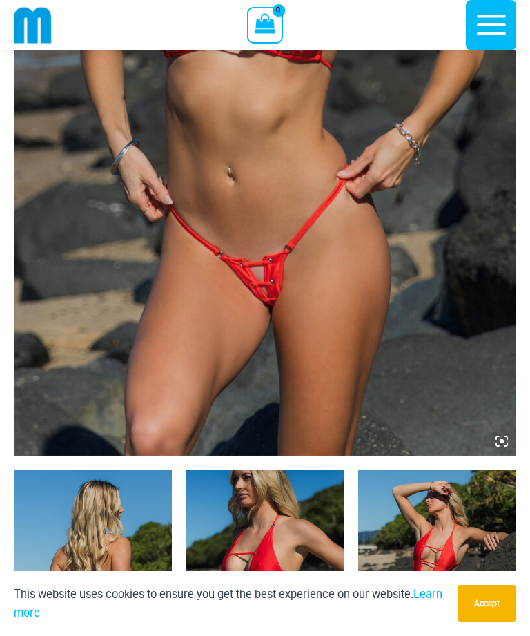
click at [493, 444] on img at bounding box center [265, 79] width 502 height 754
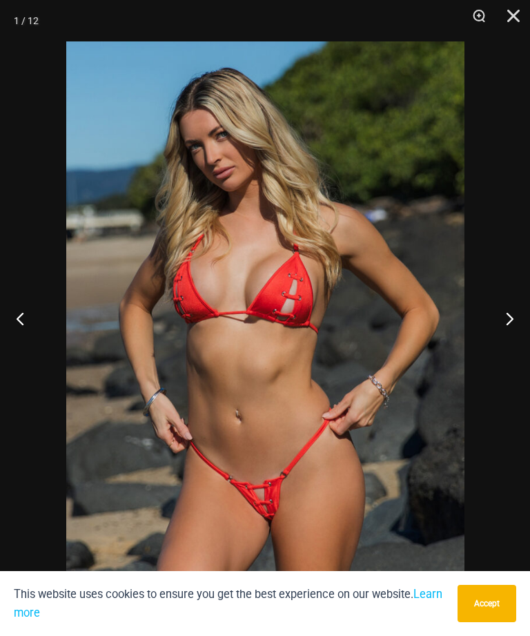
click at [518, 338] on button "Next" at bounding box center [504, 318] width 52 height 69
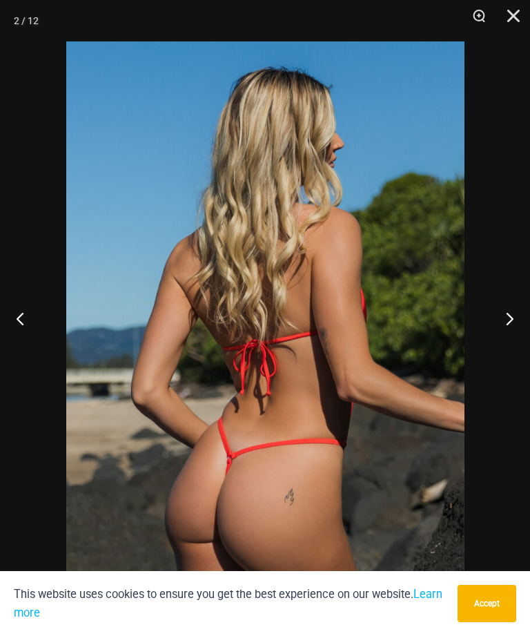
click at [515, 341] on button "Next" at bounding box center [504, 318] width 52 height 69
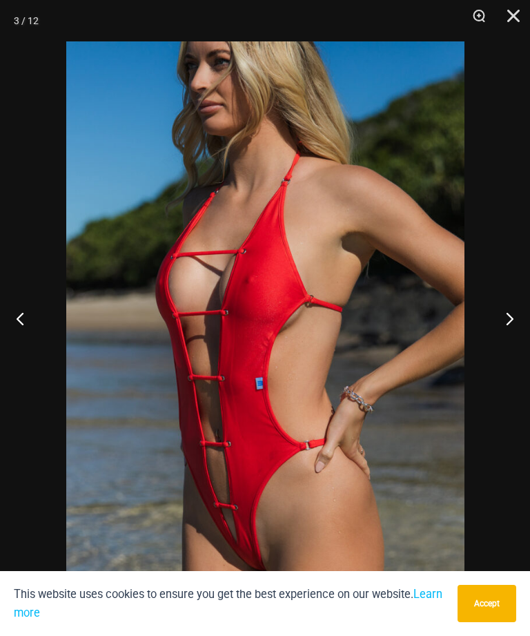
click at [513, 335] on button "Next" at bounding box center [504, 318] width 52 height 69
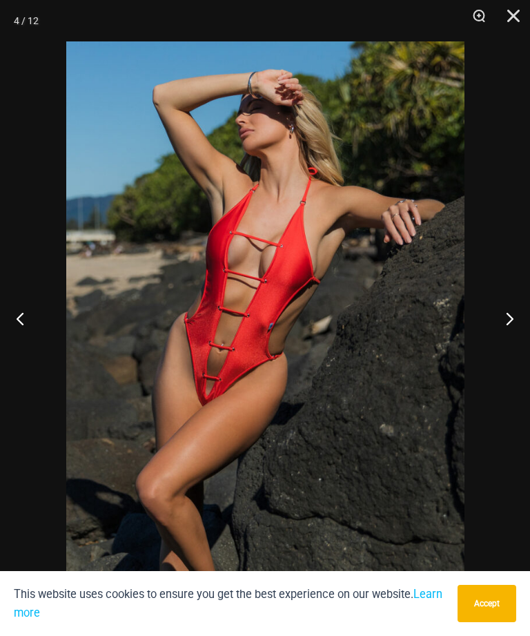
click at [510, 333] on button "Next" at bounding box center [504, 318] width 52 height 69
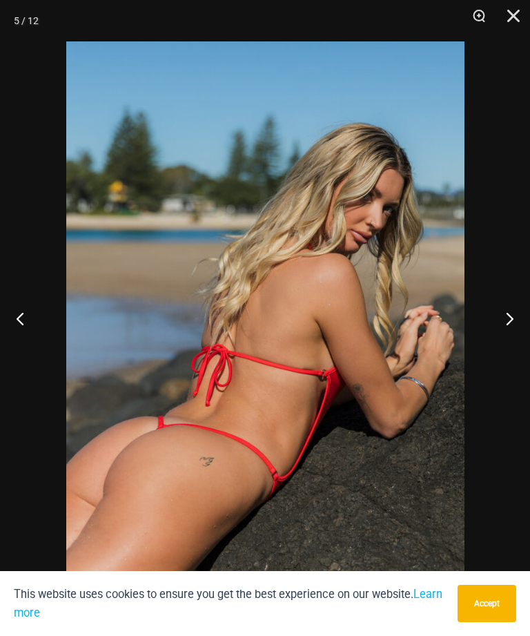
click at [508, 335] on button "Next" at bounding box center [504, 318] width 52 height 69
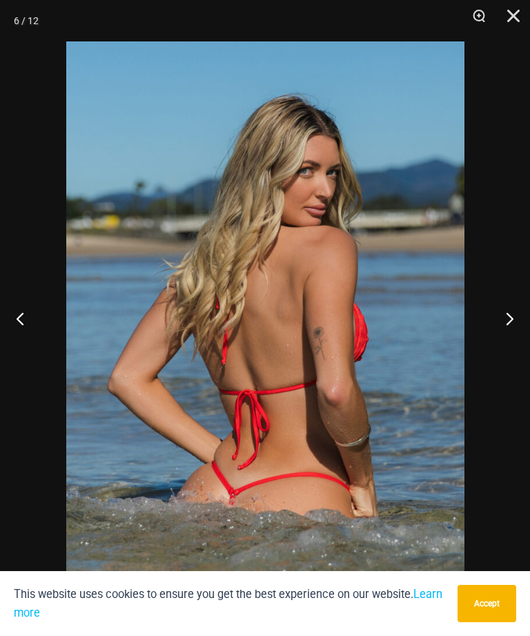
click at [508, 333] on button "Next" at bounding box center [504, 318] width 52 height 69
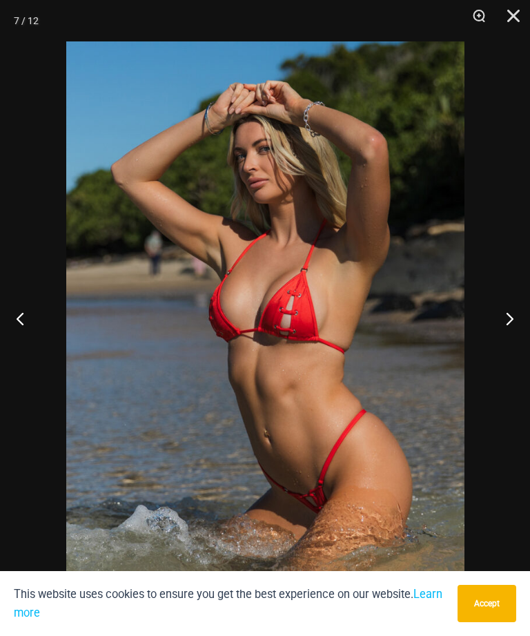
click at [509, 332] on button "Next" at bounding box center [504, 318] width 52 height 69
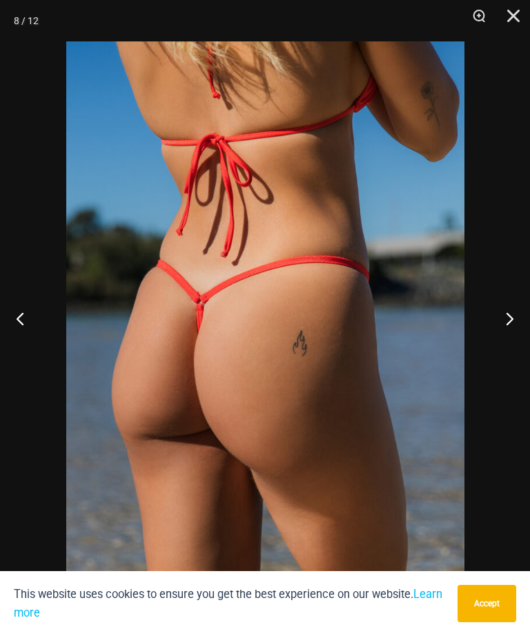
click at [509, 331] on button "Next" at bounding box center [504, 318] width 52 height 69
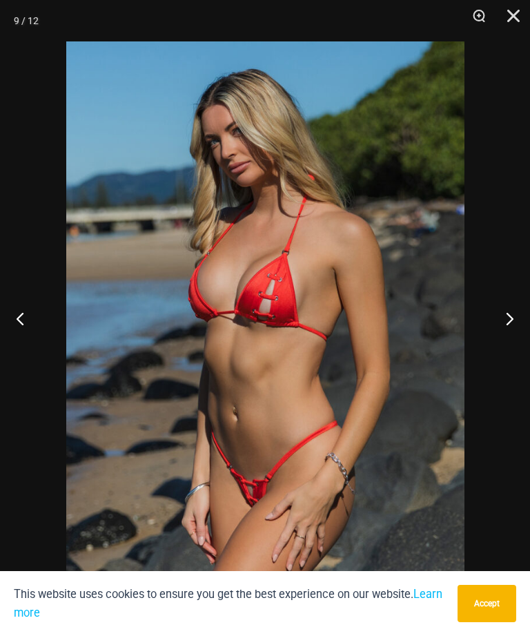
click at [508, 331] on button "Next" at bounding box center [504, 318] width 52 height 69
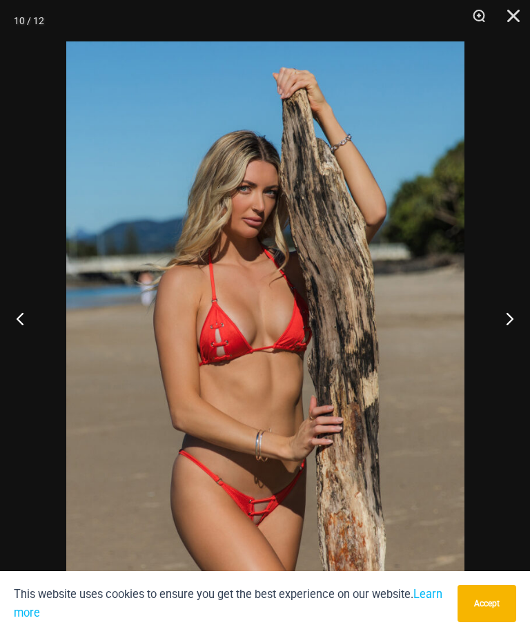
click at [506, 333] on button "Next" at bounding box center [504, 318] width 52 height 69
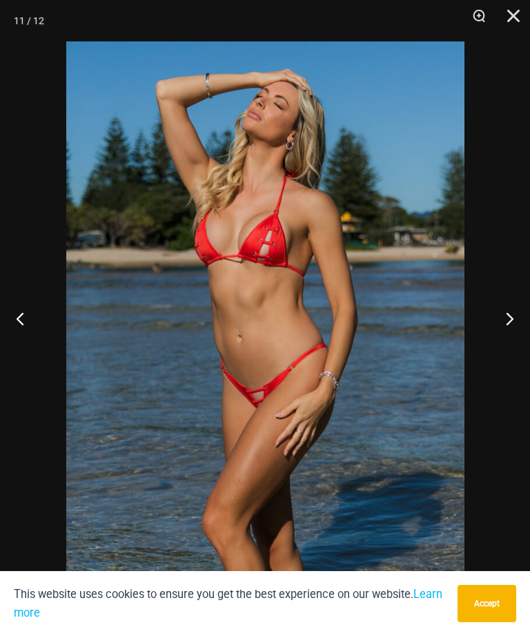
click at [508, 331] on button "Next" at bounding box center [504, 318] width 52 height 69
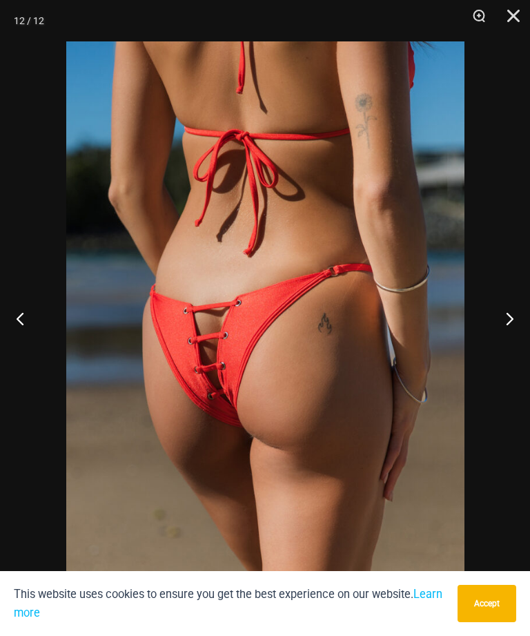
click at [506, 331] on button "Next" at bounding box center [504, 318] width 52 height 69
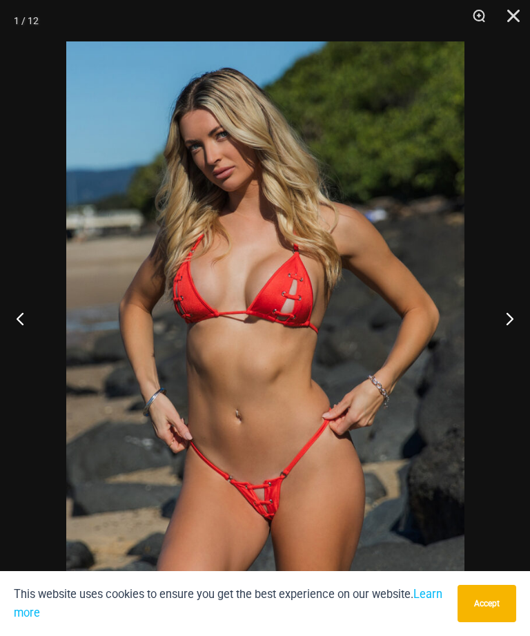
click at [507, 331] on button "Next" at bounding box center [504, 318] width 52 height 69
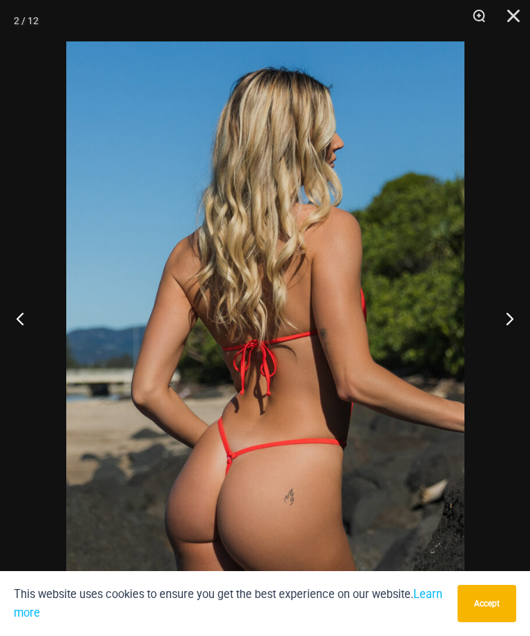
click at [507, 331] on button "Next" at bounding box center [504, 318] width 52 height 69
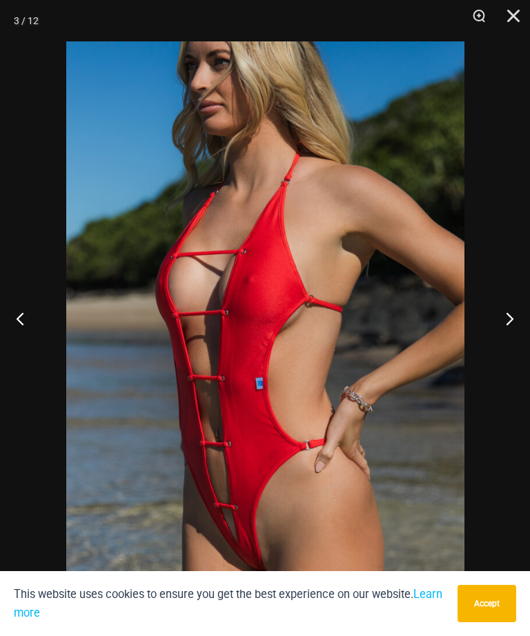
click at [512, 13] on button "Close" at bounding box center [508, 20] width 35 height 41
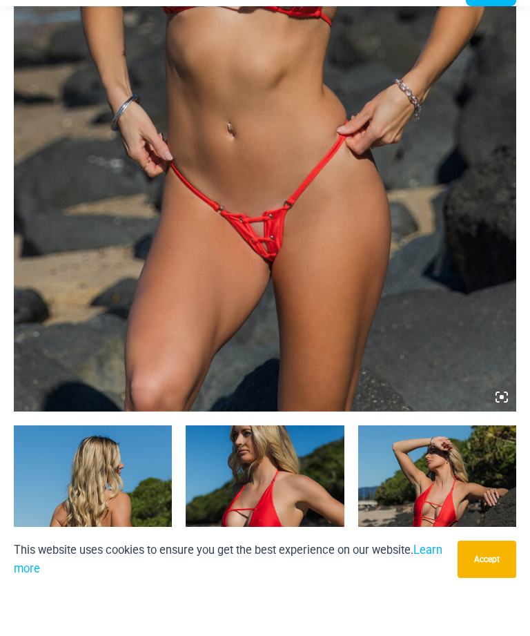
scroll to position [430, 0]
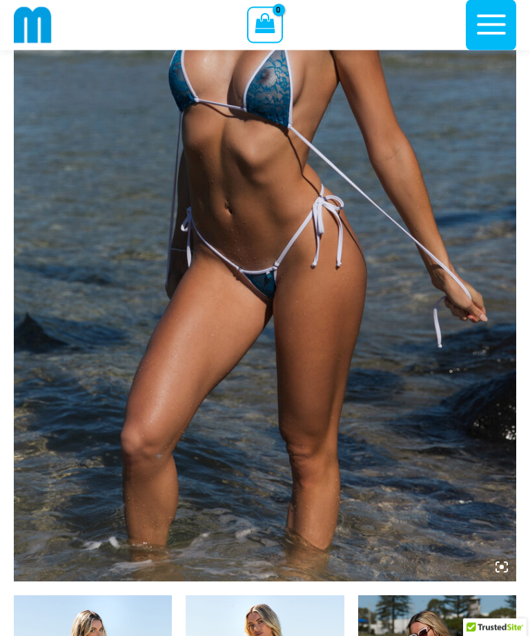
scroll to position [277, 0]
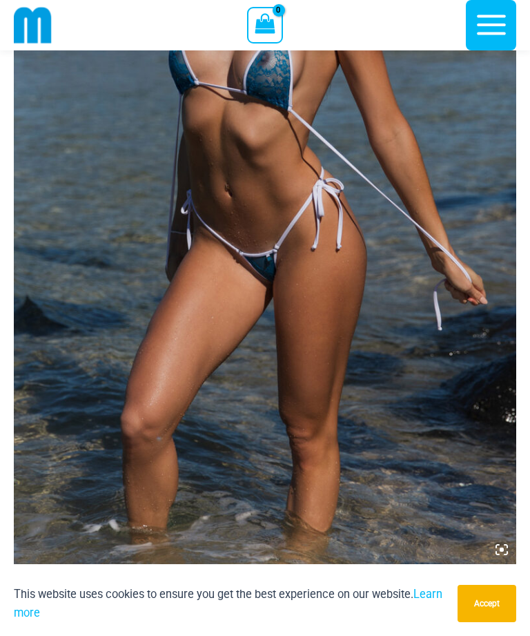
click at [496, 555] on img at bounding box center [265, 187] width 502 height 754
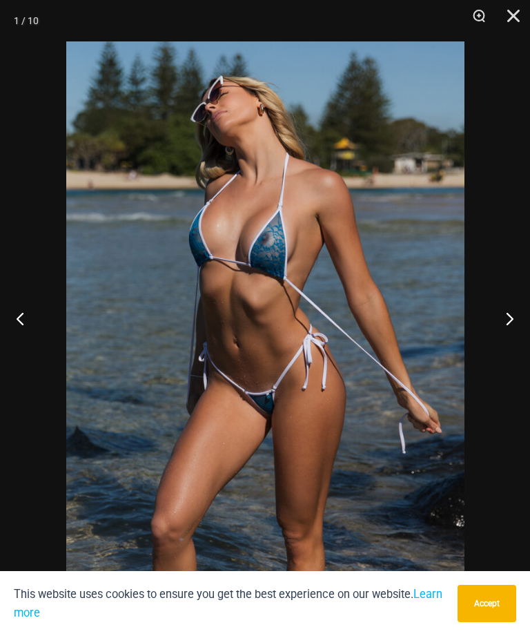
click at [521, 336] on button "Next" at bounding box center [504, 318] width 52 height 69
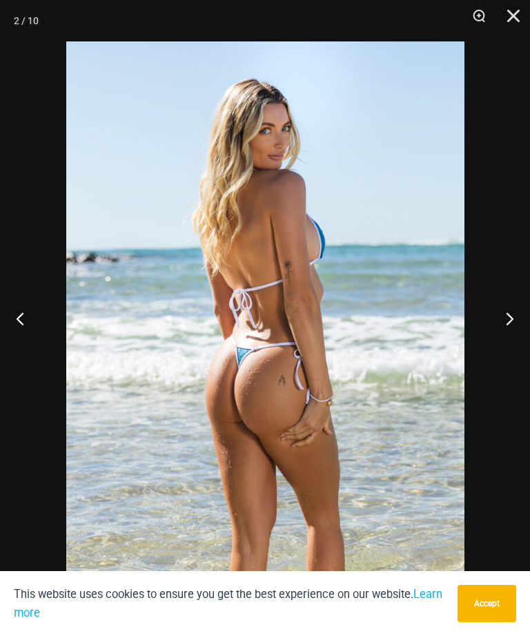
click at [522, 332] on button "Next" at bounding box center [504, 318] width 52 height 69
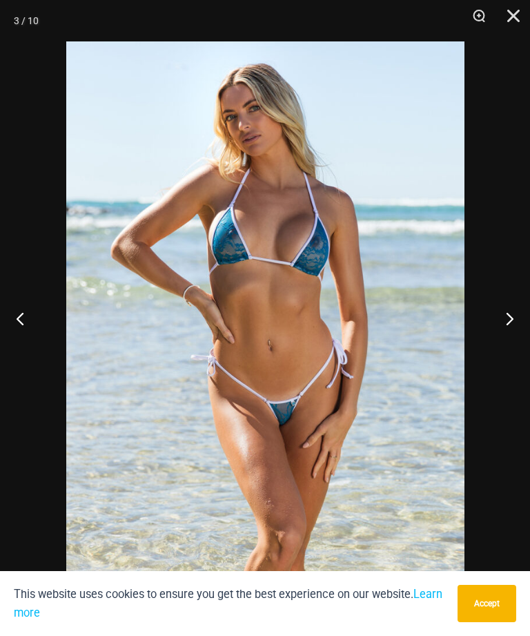
click at [522, 334] on button "Next" at bounding box center [504, 318] width 52 height 69
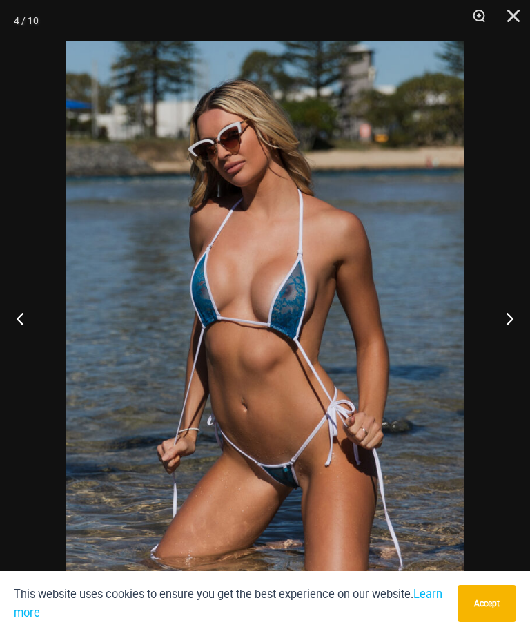
click at [522, 331] on button "Next" at bounding box center [504, 318] width 52 height 69
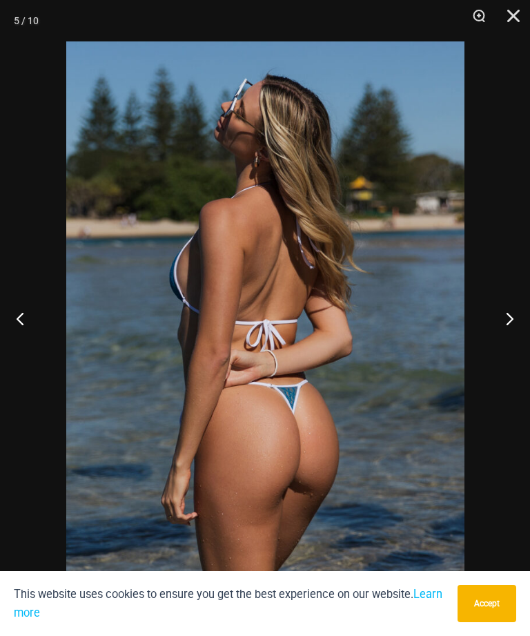
click at [523, 331] on button "Next" at bounding box center [504, 318] width 52 height 69
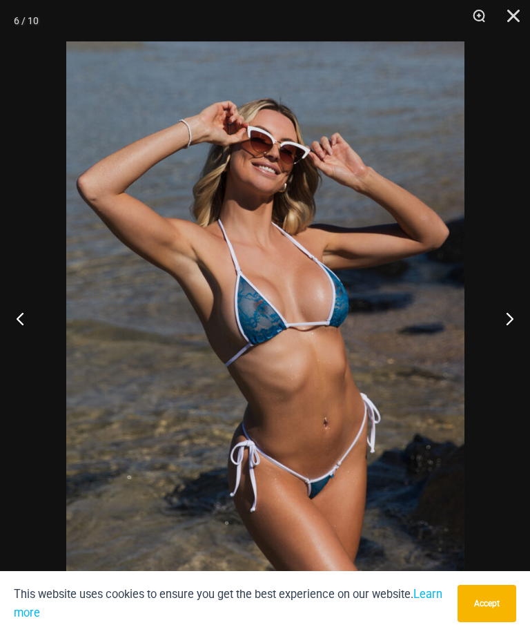
click at [523, 331] on button "Next" at bounding box center [504, 318] width 52 height 69
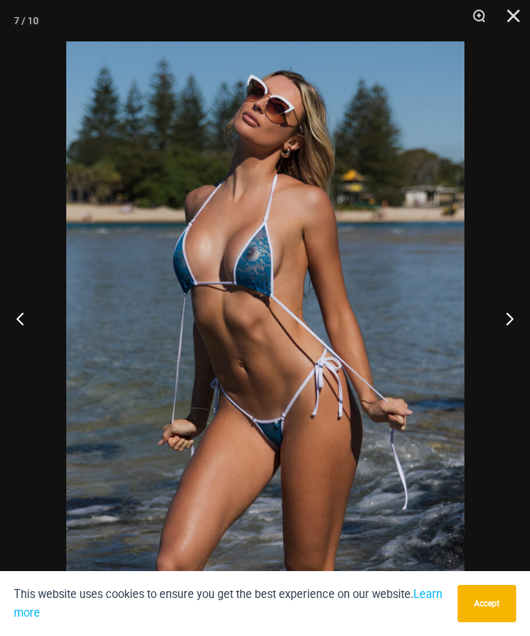
click at [522, 329] on button "Next" at bounding box center [504, 318] width 52 height 69
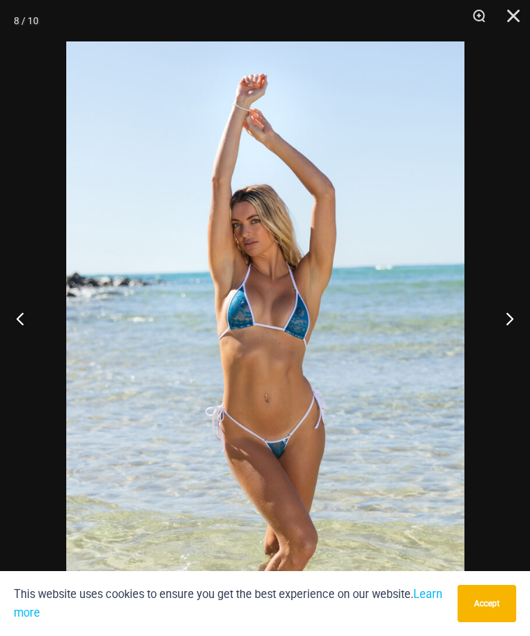
click at [524, 326] on button "Next" at bounding box center [504, 318] width 52 height 69
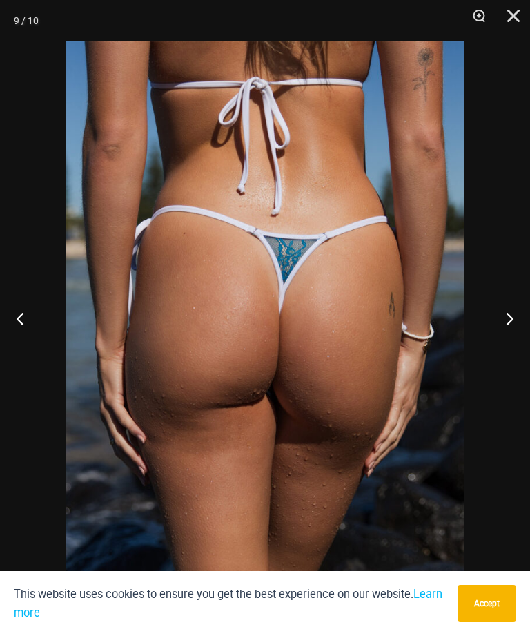
click at [523, 327] on button "Next" at bounding box center [504, 318] width 52 height 69
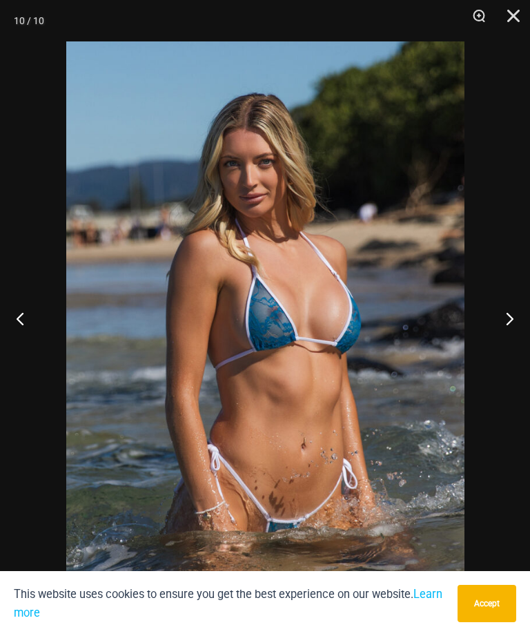
click at [510, 338] on button "Next" at bounding box center [504, 318] width 52 height 69
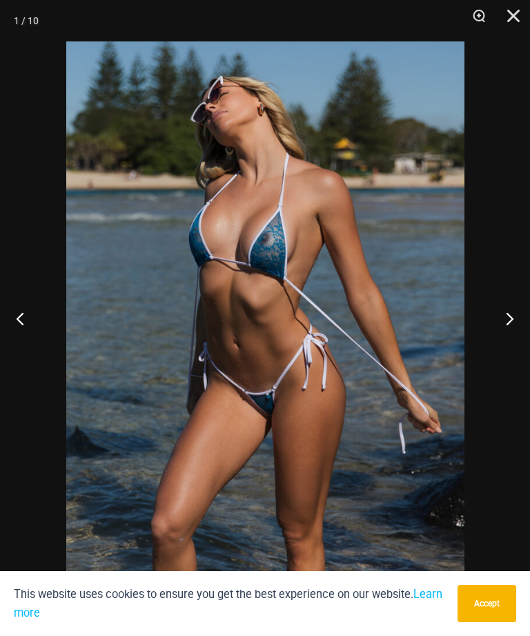
click at [520, 334] on button "Next" at bounding box center [504, 318] width 52 height 69
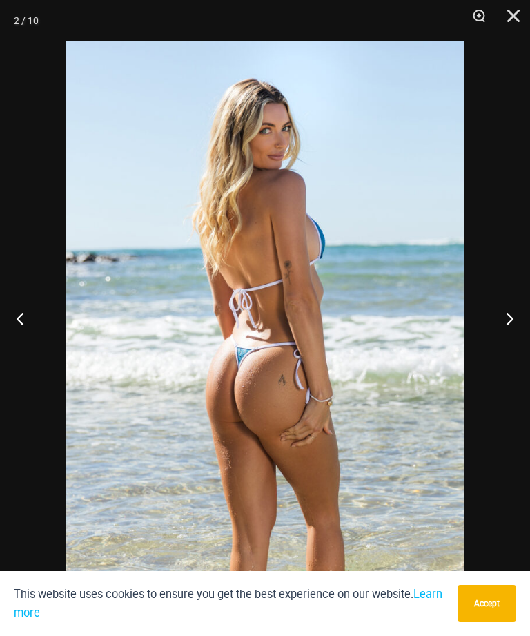
click at [524, 332] on button "Next" at bounding box center [504, 318] width 52 height 69
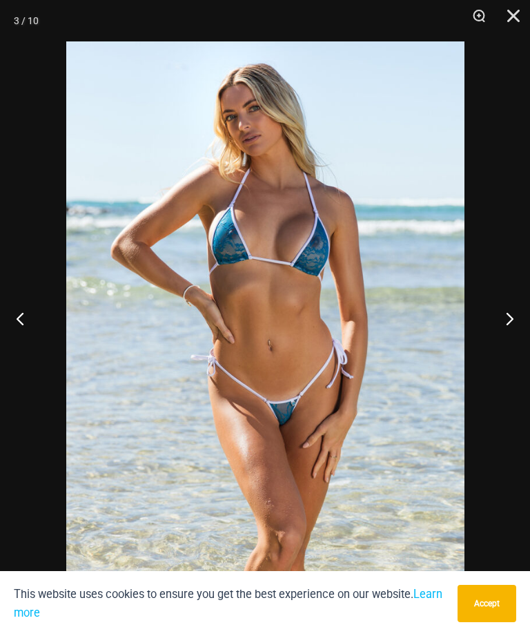
click at [509, 350] on button "Next" at bounding box center [504, 318] width 52 height 69
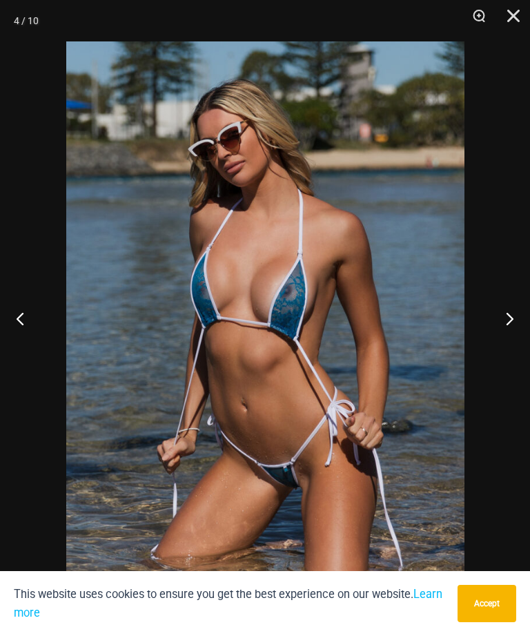
click at [522, 337] on button "Next" at bounding box center [504, 318] width 52 height 69
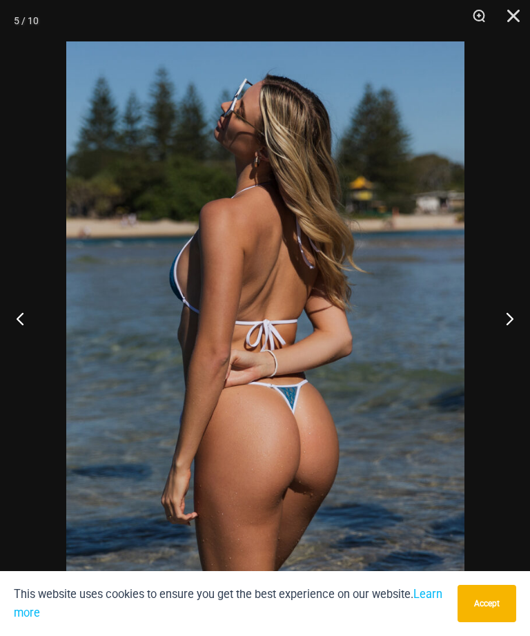
click at [524, 335] on button "Next" at bounding box center [504, 318] width 52 height 69
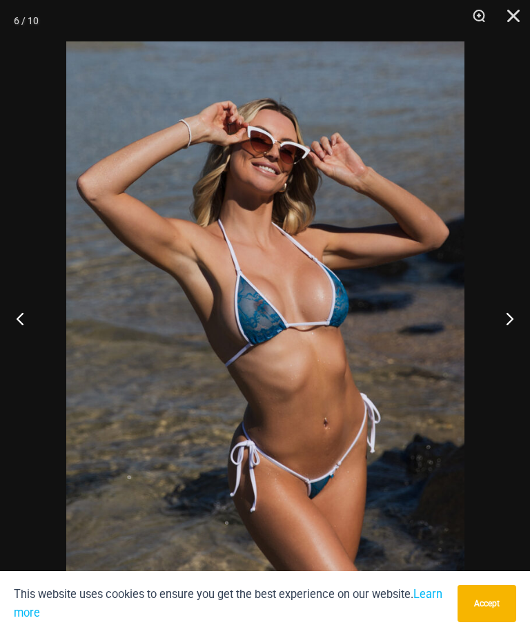
click at [524, 334] on button "Next" at bounding box center [504, 318] width 52 height 69
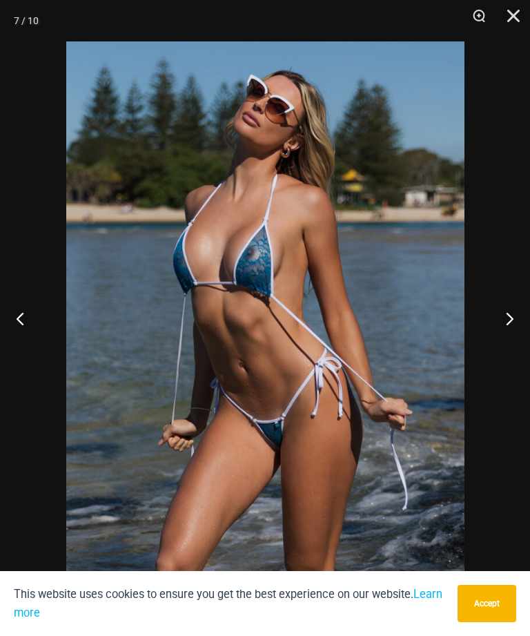
click at [523, 332] on button "Next" at bounding box center [504, 318] width 52 height 69
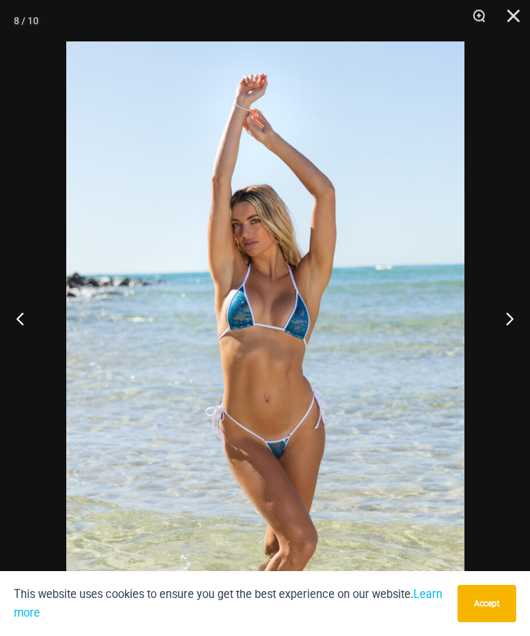
click at [524, 330] on button "Next" at bounding box center [504, 318] width 52 height 69
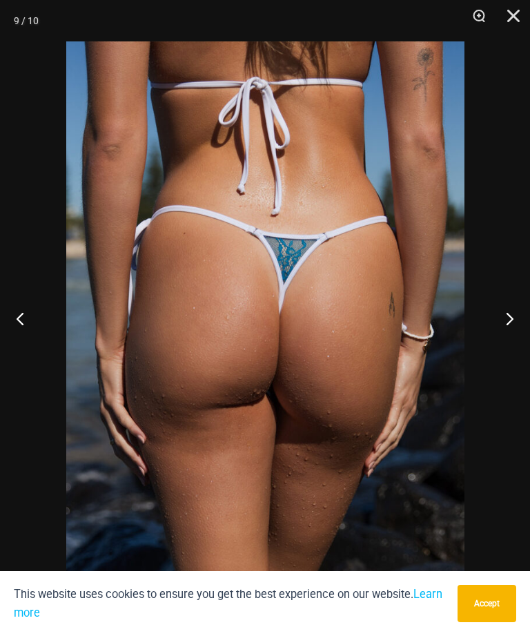
click at [524, 330] on button "Next" at bounding box center [504, 318] width 52 height 69
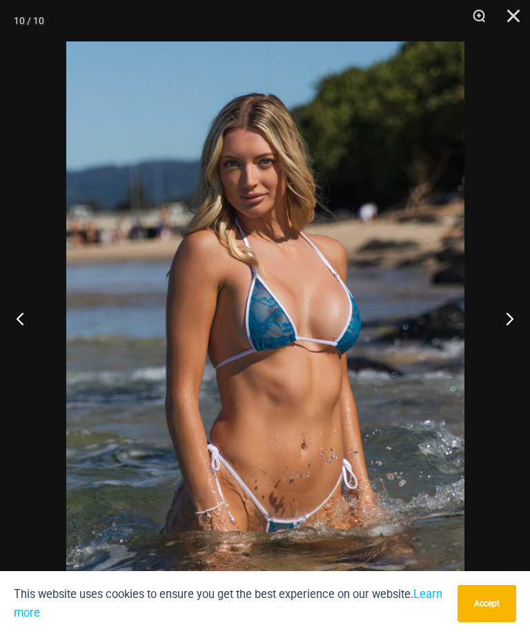
click at [515, 337] on button "Next" at bounding box center [504, 318] width 52 height 69
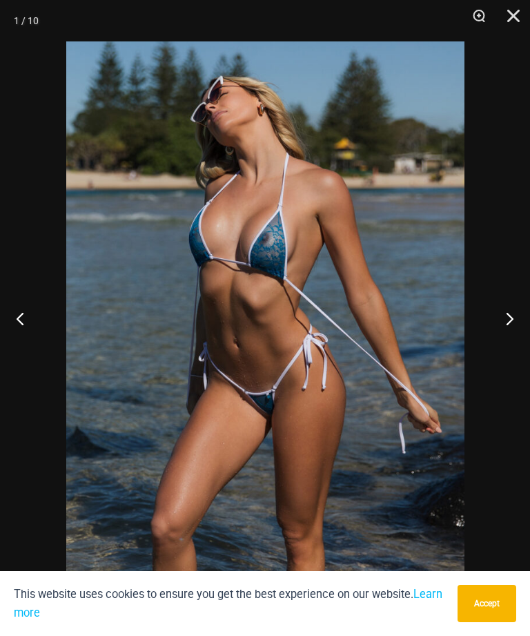
click at [523, 333] on button "Next" at bounding box center [504, 318] width 52 height 69
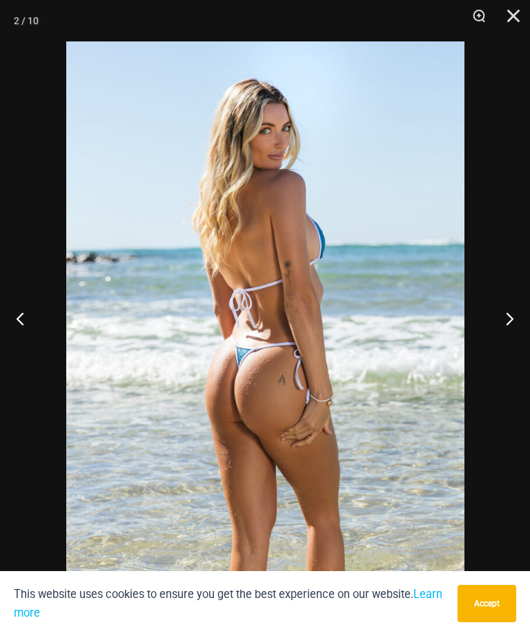
click at [513, 23] on button "Close" at bounding box center [508, 20] width 35 height 41
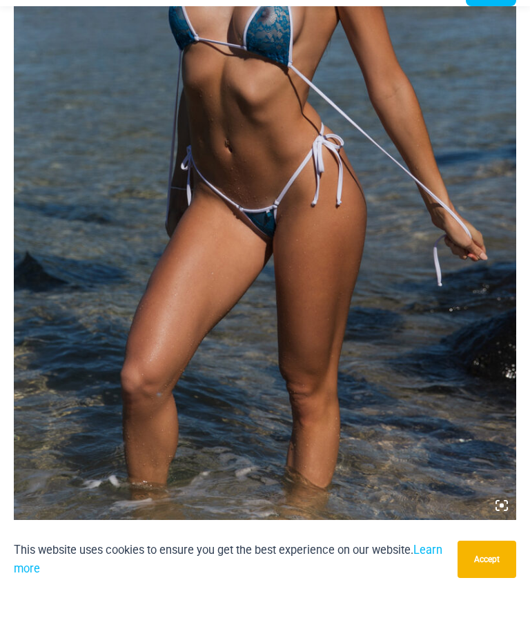
scroll to position [322, 0]
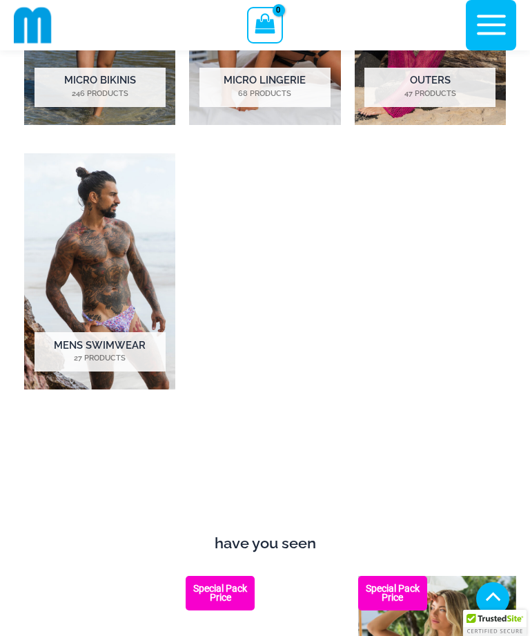
scroll to position [862, 0]
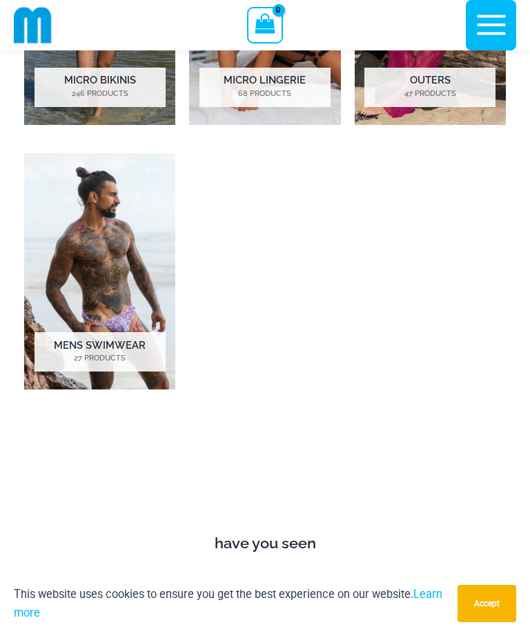
click at [299, 86] on h2 "Micro Lingerie 68 Products" at bounding box center [264, 87] width 131 height 39
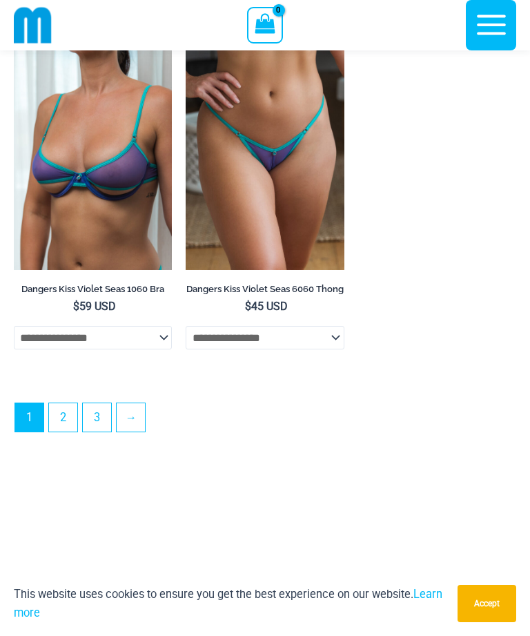
scroll to position [3832, 0]
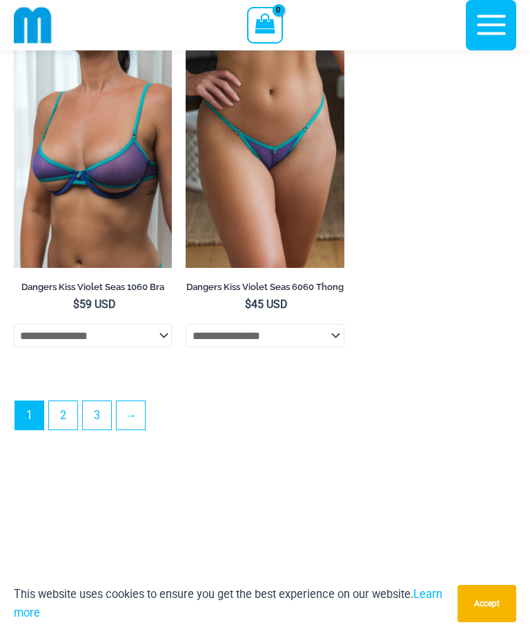
click at [132, 429] on link "→" at bounding box center [131, 415] width 28 height 28
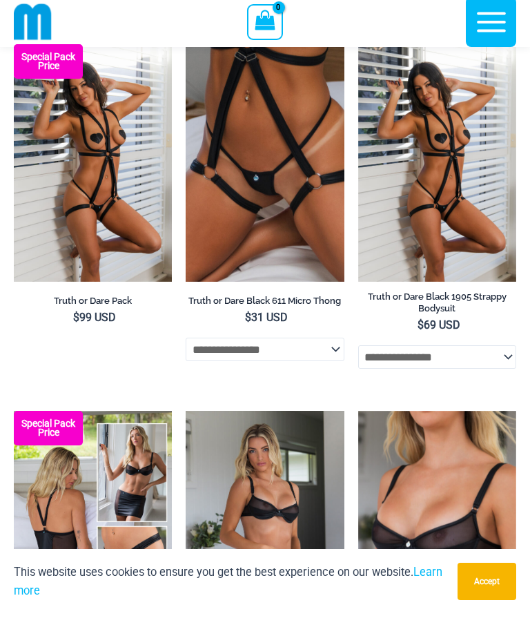
scroll to position [439, 0]
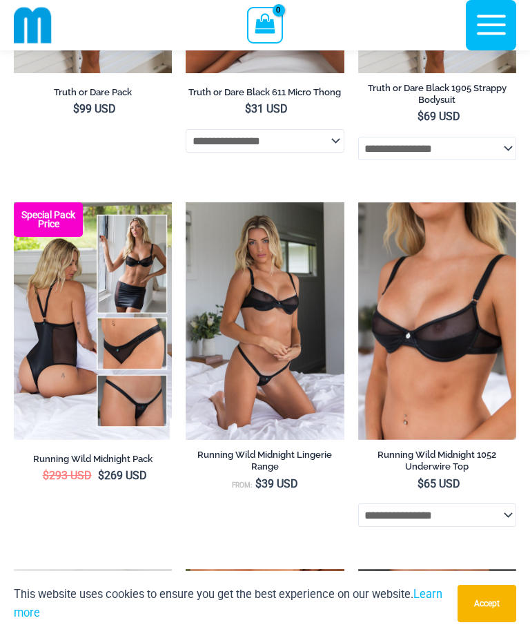
click at [14, 202] on img at bounding box center [14, 202] width 0 height 0
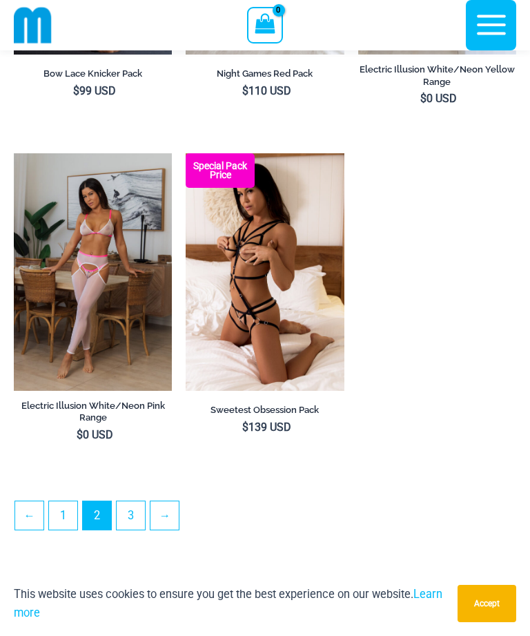
scroll to position [3614, 0]
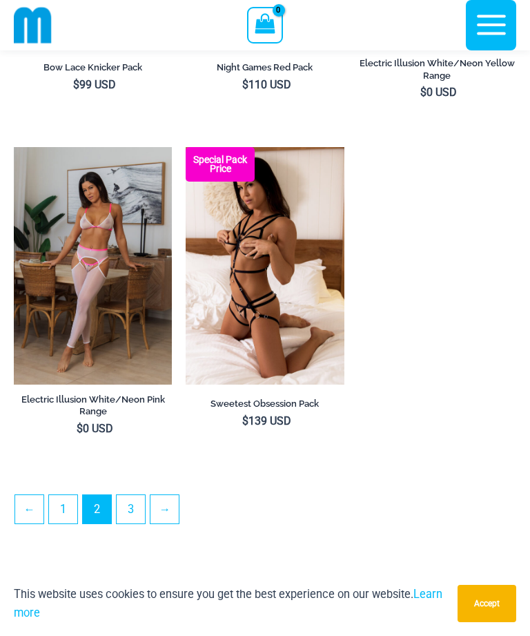
click at [177, 523] on link "→" at bounding box center [164, 509] width 28 height 28
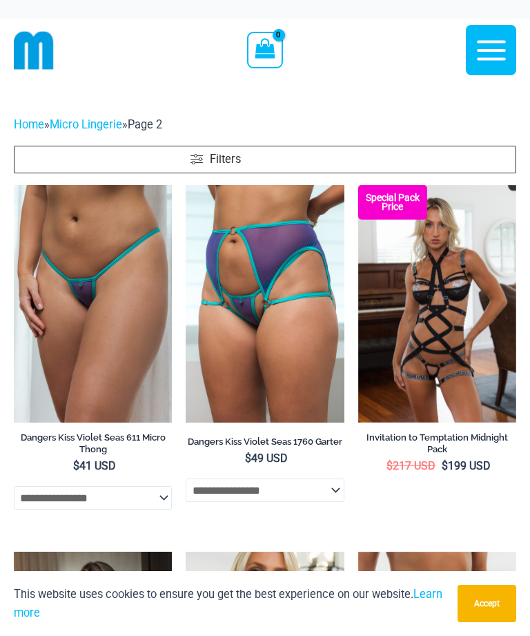
scroll to position [3658, 0]
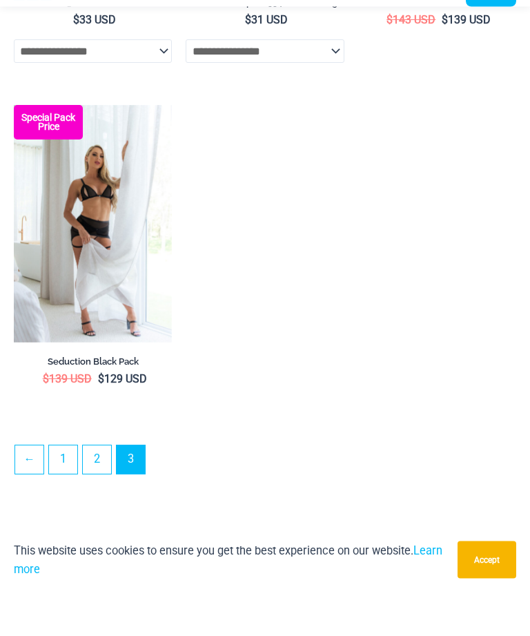
scroll to position [427, 0]
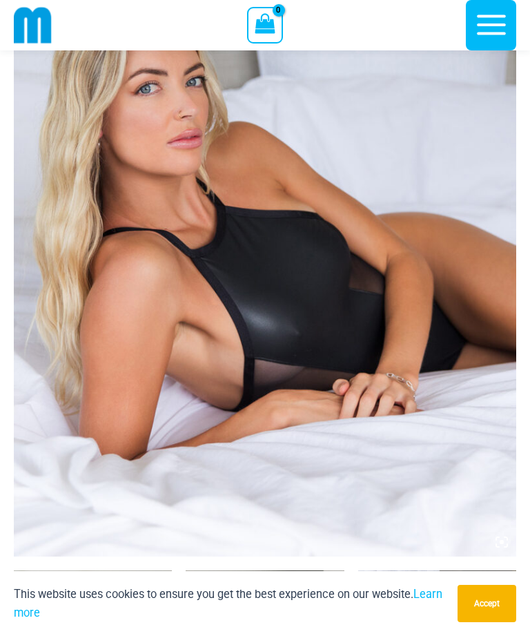
scroll to position [288, 0]
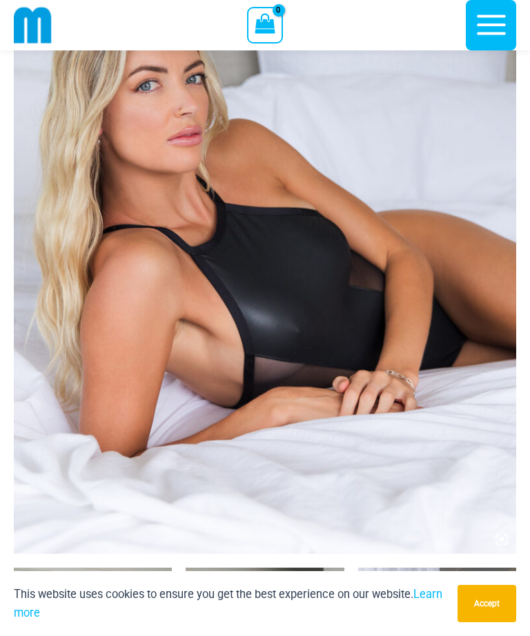
click at [500, 523] on img at bounding box center [265, 177] width 502 height 754
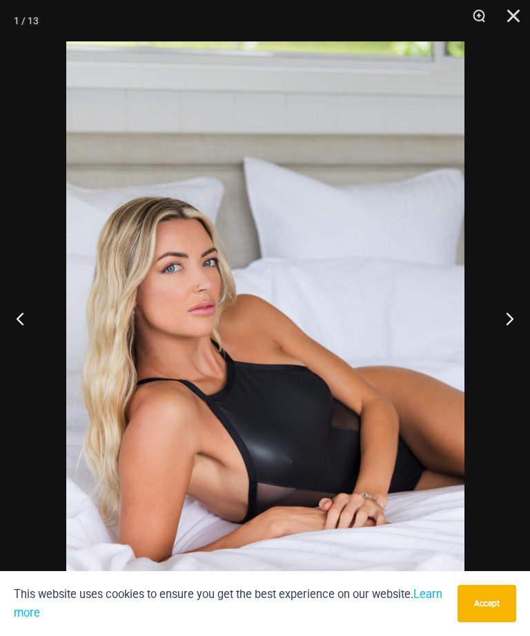
click at [516, 344] on button "Next" at bounding box center [504, 318] width 52 height 69
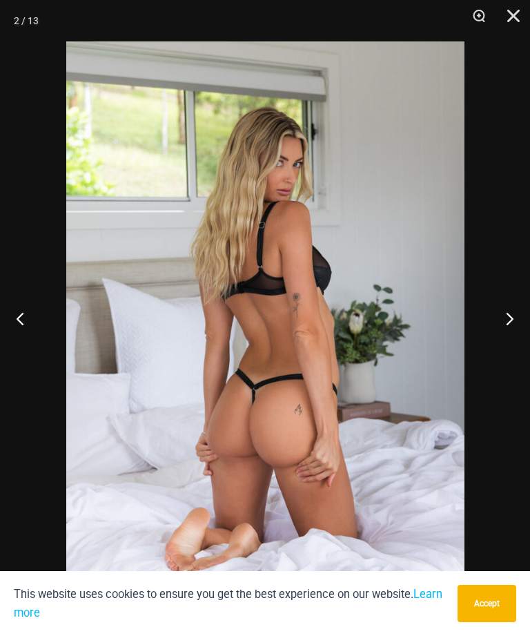
click at [520, 340] on button "Next" at bounding box center [504, 318] width 52 height 69
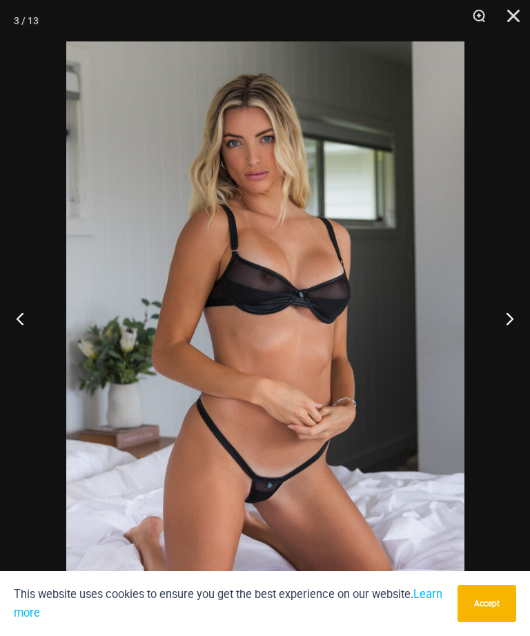
click at [522, 339] on button "Next" at bounding box center [504, 318] width 52 height 69
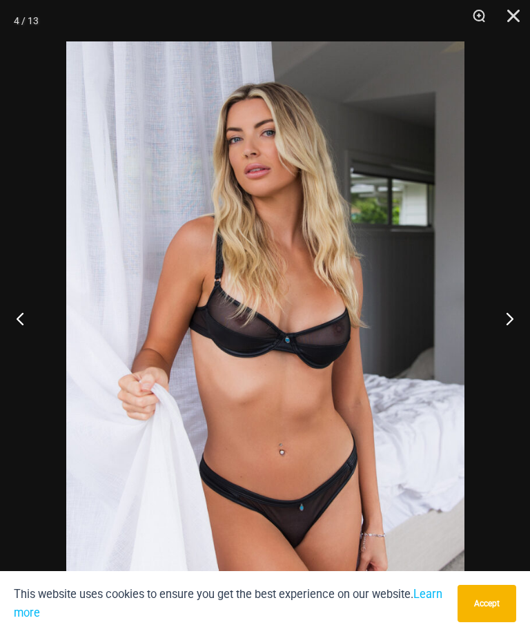
click at [522, 339] on button "Next" at bounding box center [504, 318] width 52 height 69
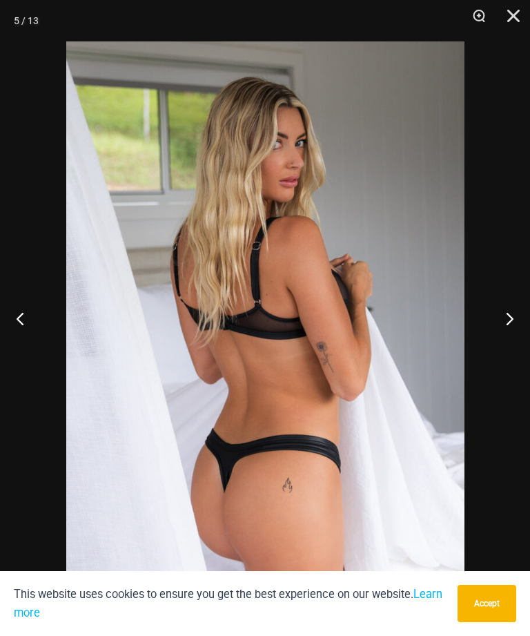
click at [522, 331] on button "Next" at bounding box center [504, 318] width 52 height 69
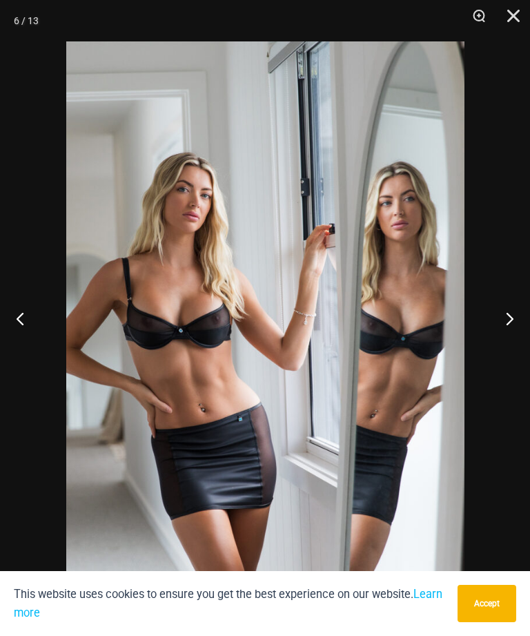
click at [520, 333] on button "Next" at bounding box center [504, 318] width 52 height 69
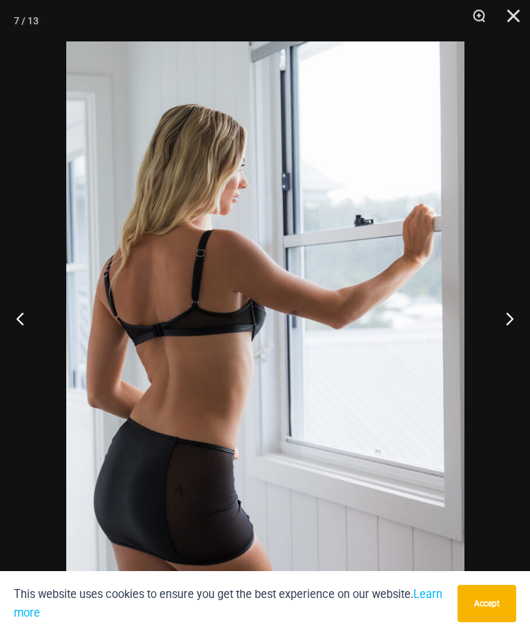
click at [522, 331] on button "Next" at bounding box center [504, 318] width 52 height 69
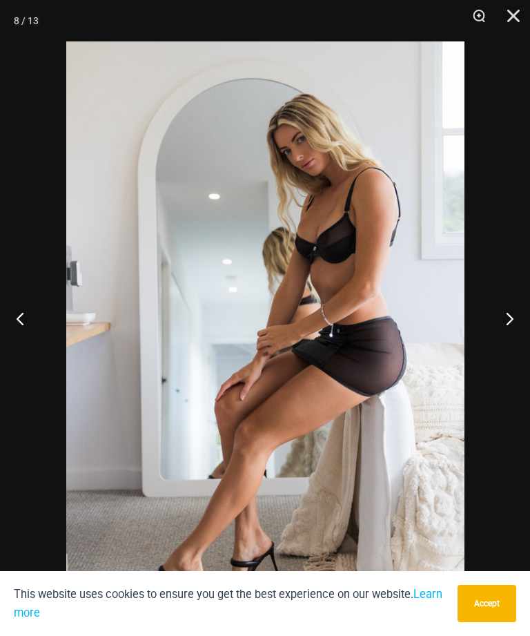
click at [523, 326] on button "Next" at bounding box center [504, 318] width 52 height 69
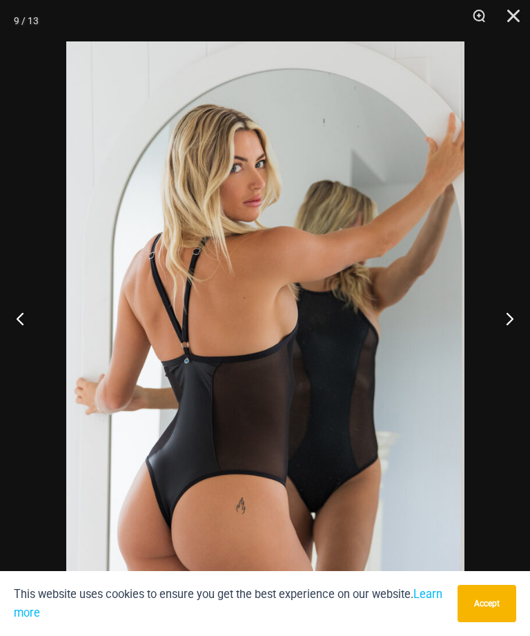
click at [522, 328] on button "Next" at bounding box center [504, 318] width 52 height 69
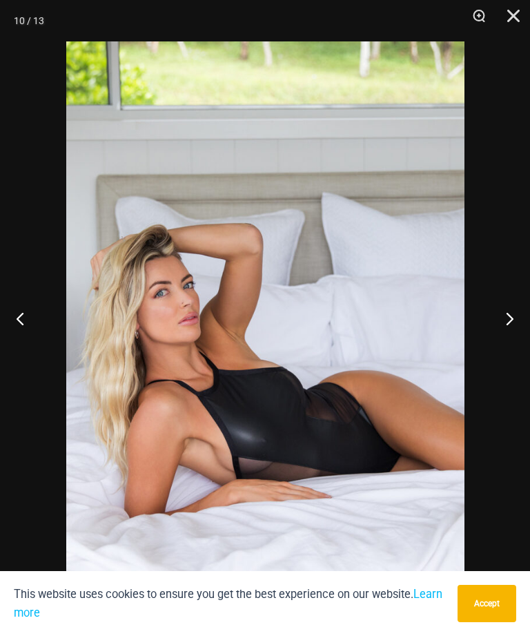
click at [520, 330] on button "Next" at bounding box center [504, 318] width 52 height 69
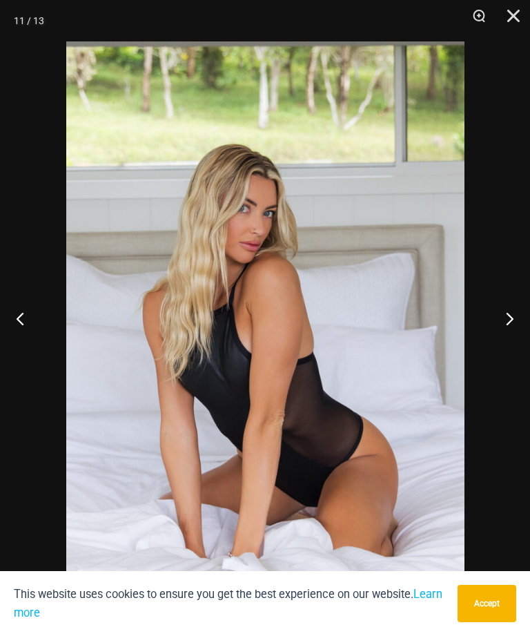
click at [522, 325] on button "Next" at bounding box center [504, 318] width 52 height 69
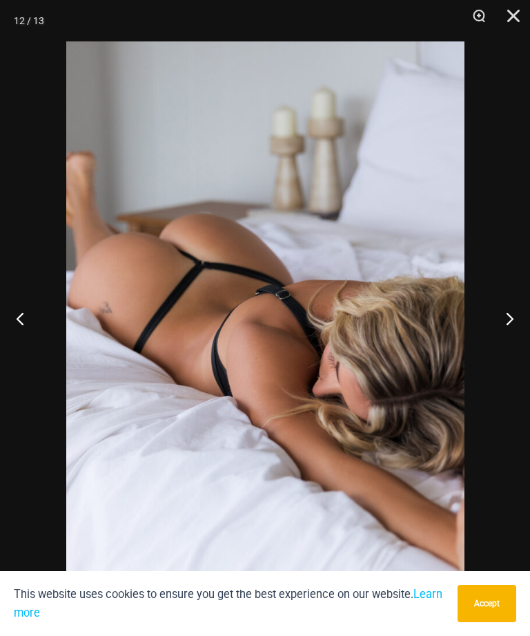
click at [513, 329] on button "Next" at bounding box center [504, 318] width 52 height 69
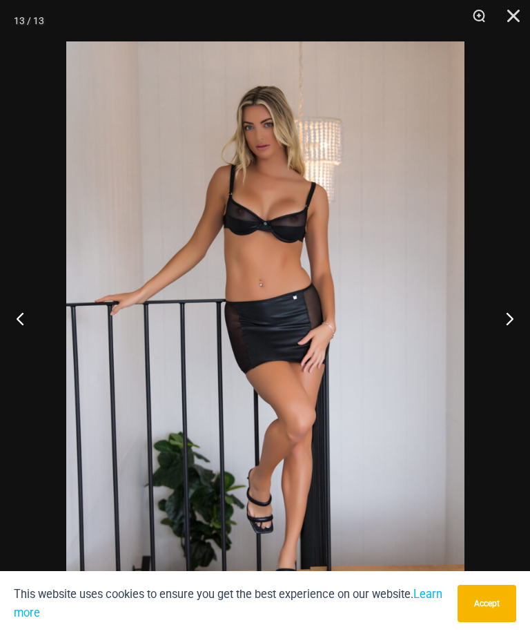
click at [513, 332] on button "Next" at bounding box center [504, 318] width 52 height 69
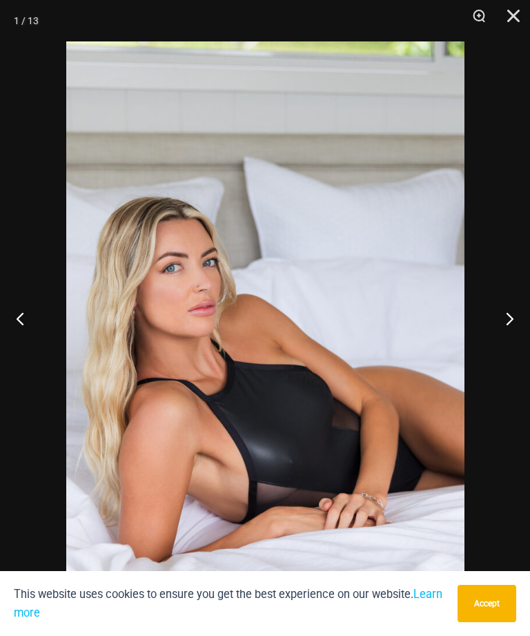
click at [515, 329] on button "Next" at bounding box center [504, 318] width 52 height 69
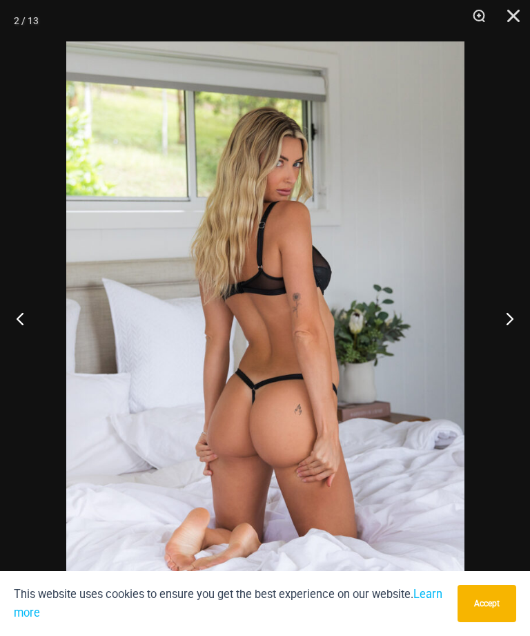
click at [513, 331] on button "Next" at bounding box center [504, 318] width 52 height 69
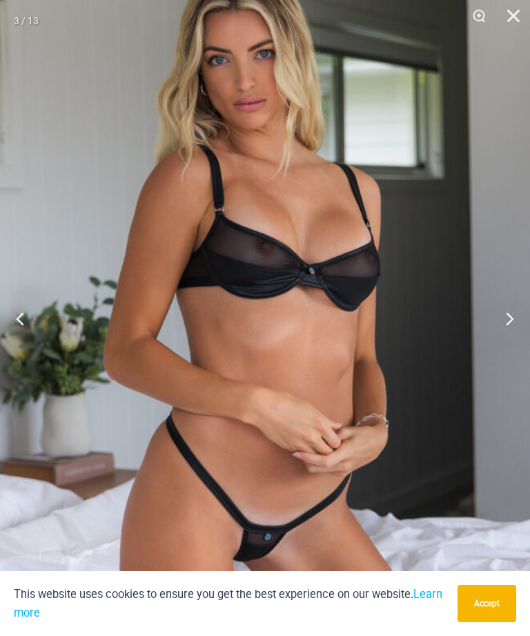
click at [499, 353] on button "Next" at bounding box center [504, 318] width 52 height 69
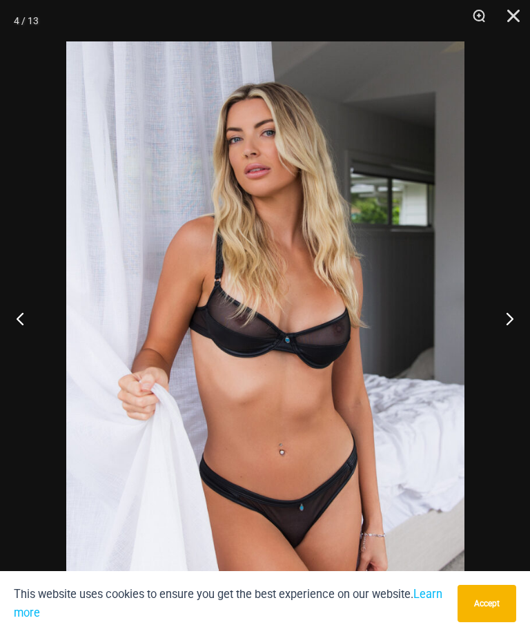
click at [511, 343] on button "Next" at bounding box center [504, 318] width 52 height 69
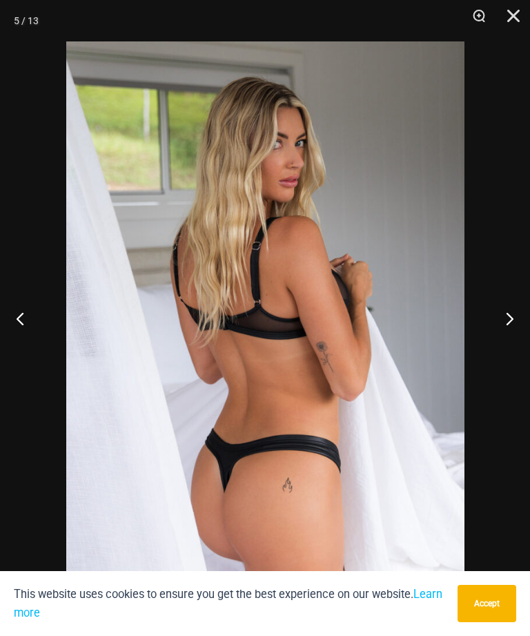
click at [509, 348] on button "Next" at bounding box center [504, 318] width 52 height 69
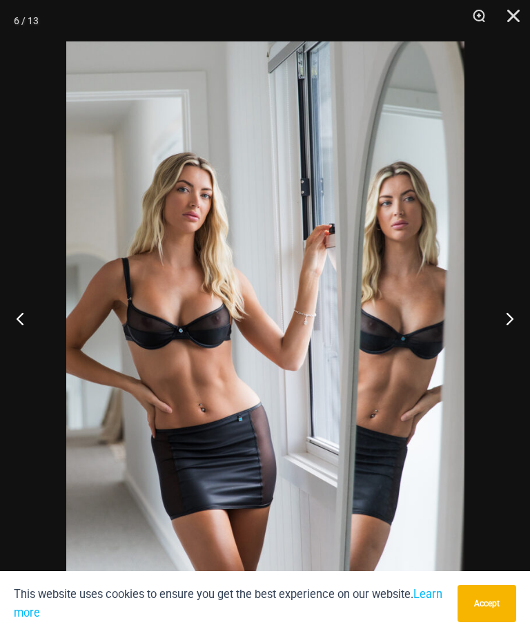
click at [504, 346] on button "Next" at bounding box center [504, 318] width 52 height 69
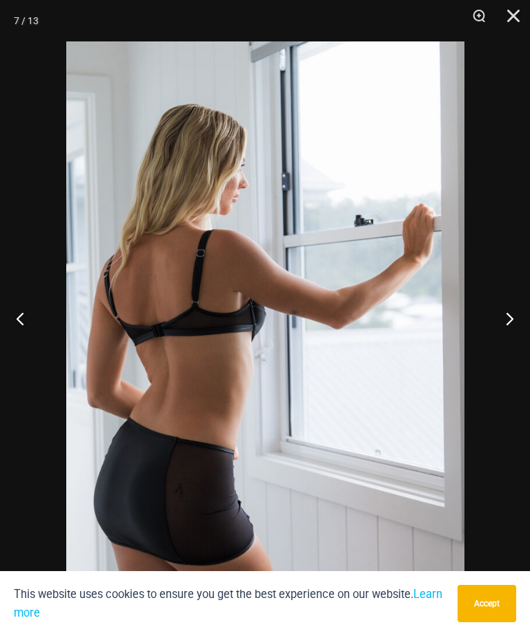
click at [518, 333] on button "Next" at bounding box center [504, 318] width 52 height 69
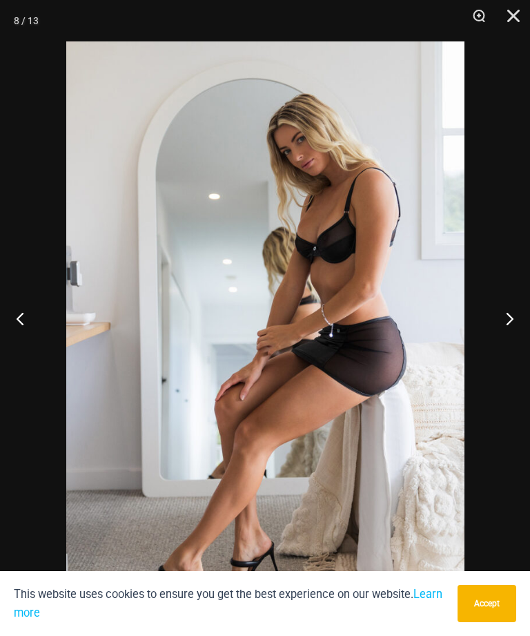
click at [513, 346] on button "Next" at bounding box center [504, 318] width 52 height 69
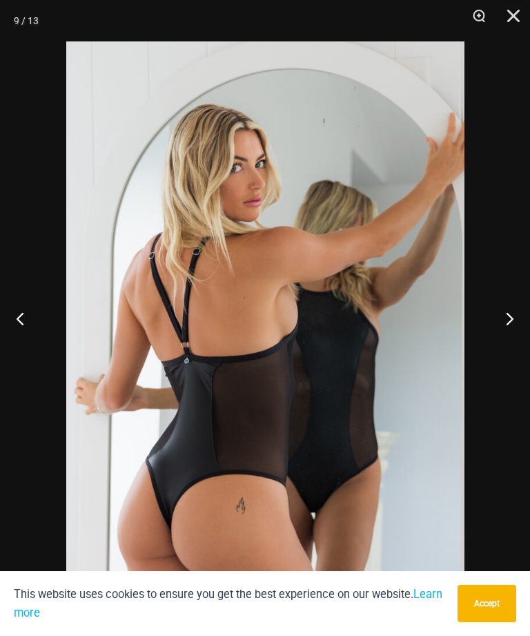
click at [504, 346] on button "Next" at bounding box center [504, 318] width 52 height 69
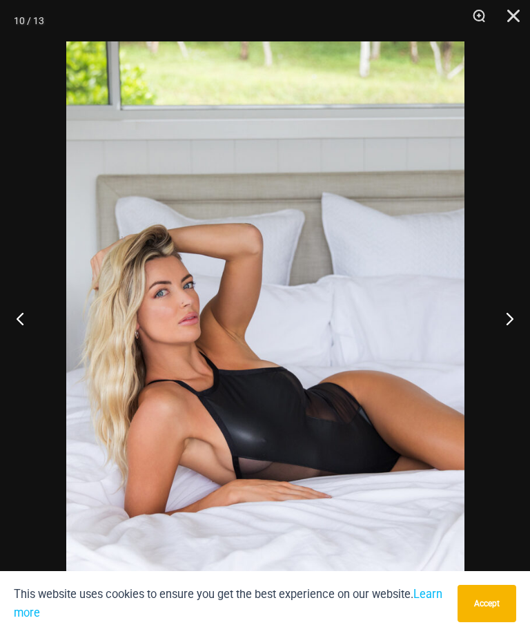
click at [508, 348] on button "Next" at bounding box center [504, 318] width 52 height 69
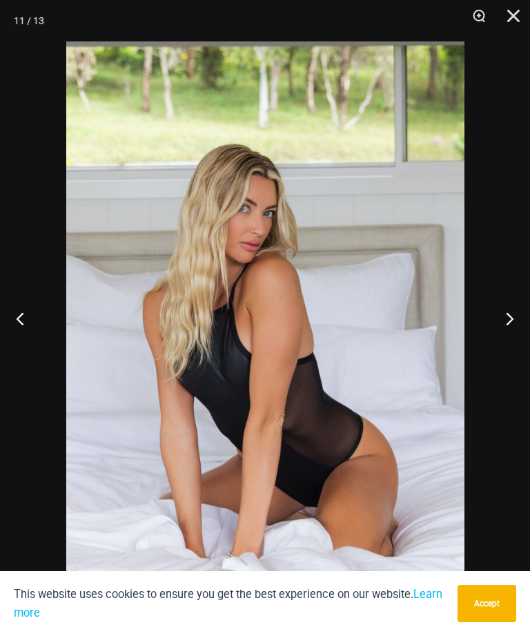
click at [520, 341] on button "Next" at bounding box center [504, 318] width 52 height 69
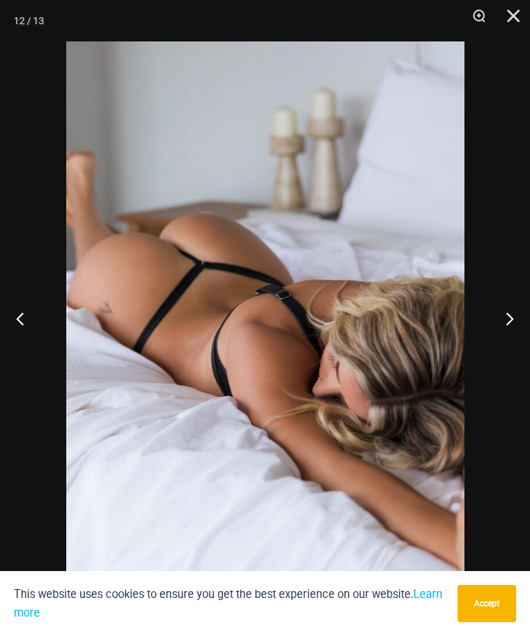
click at [512, 349] on button "Next" at bounding box center [504, 318] width 52 height 69
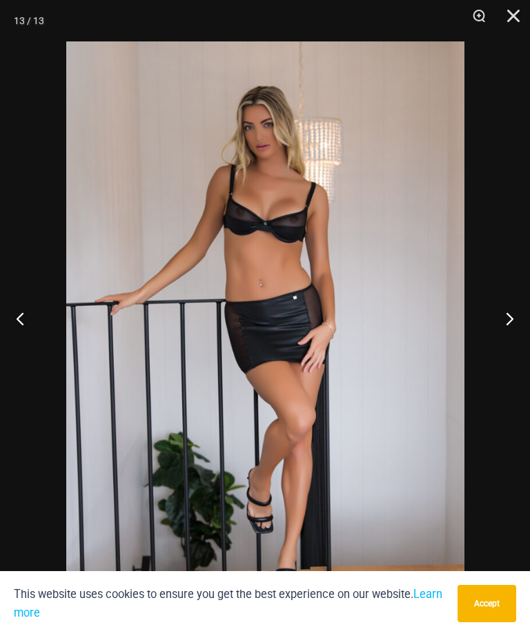
click at [513, 340] on button "Next" at bounding box center [504, 318] width 52 height 69
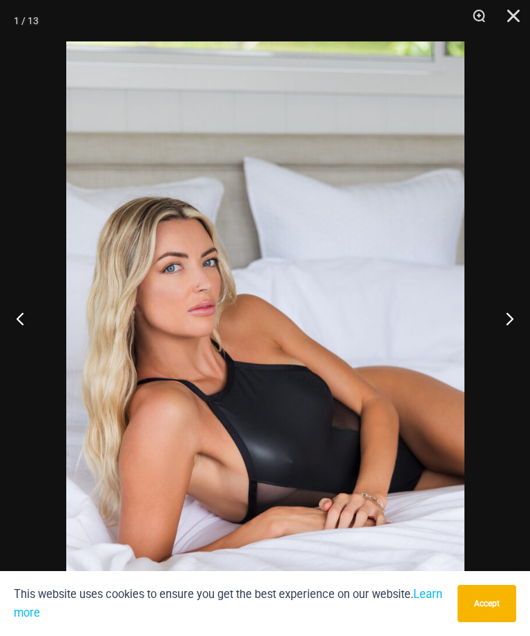
click at [524, 342] on button "Next" at bounding box center [504, 318] width 52 height 69
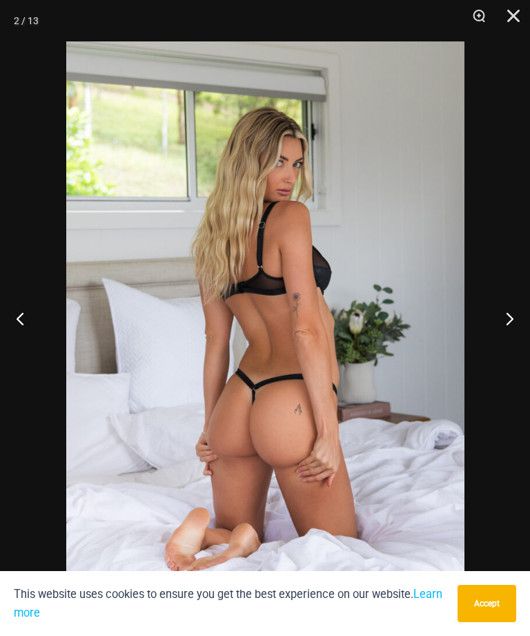
click at [509, 352] on button "Next" at bounding box center [504, 318] width 52 height 69
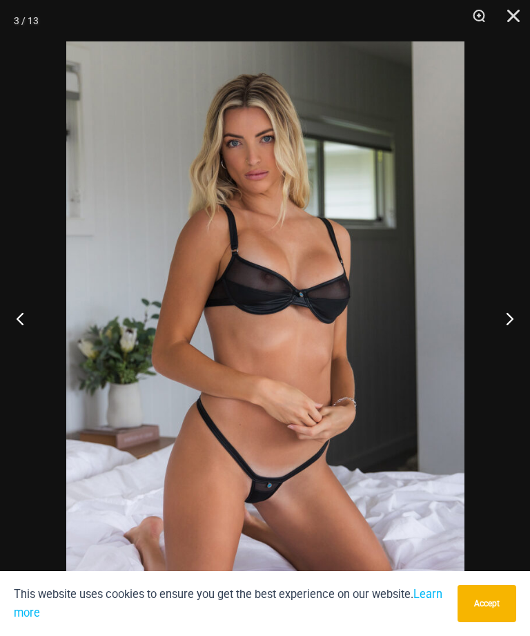
click at [25, 339] on button "Previous" at bounding box center [26, 318] width 52 height 69
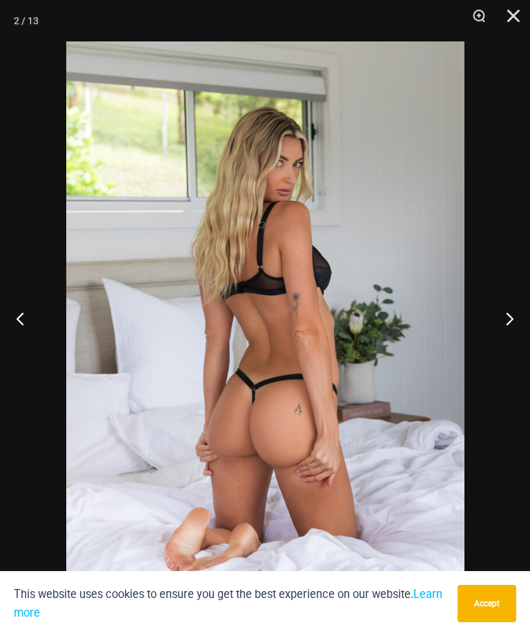
click at [494, 339] on button "Next" at bounding box center [504, 318] width 52 height 69
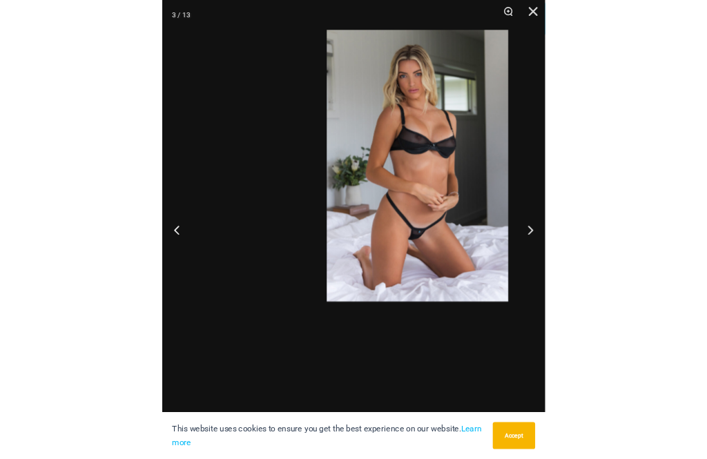
scroll to position [420, 0]
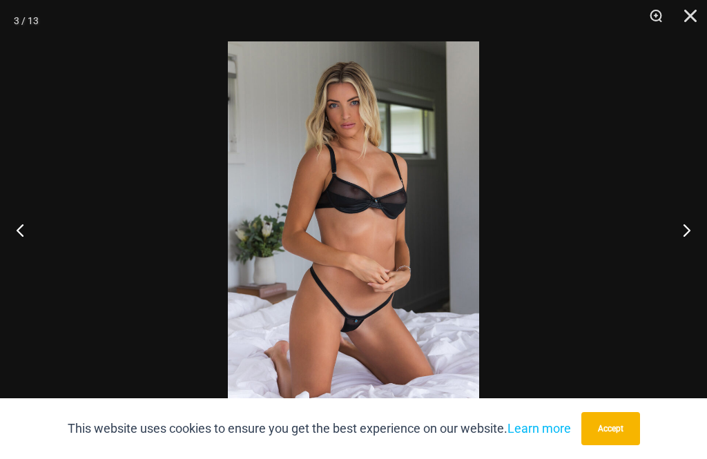
click at [529, 21] on button "Close" at bounding box center [685, 20] width 35 height 41
